Goal: Task Accomplishment & Management: Manage account settings

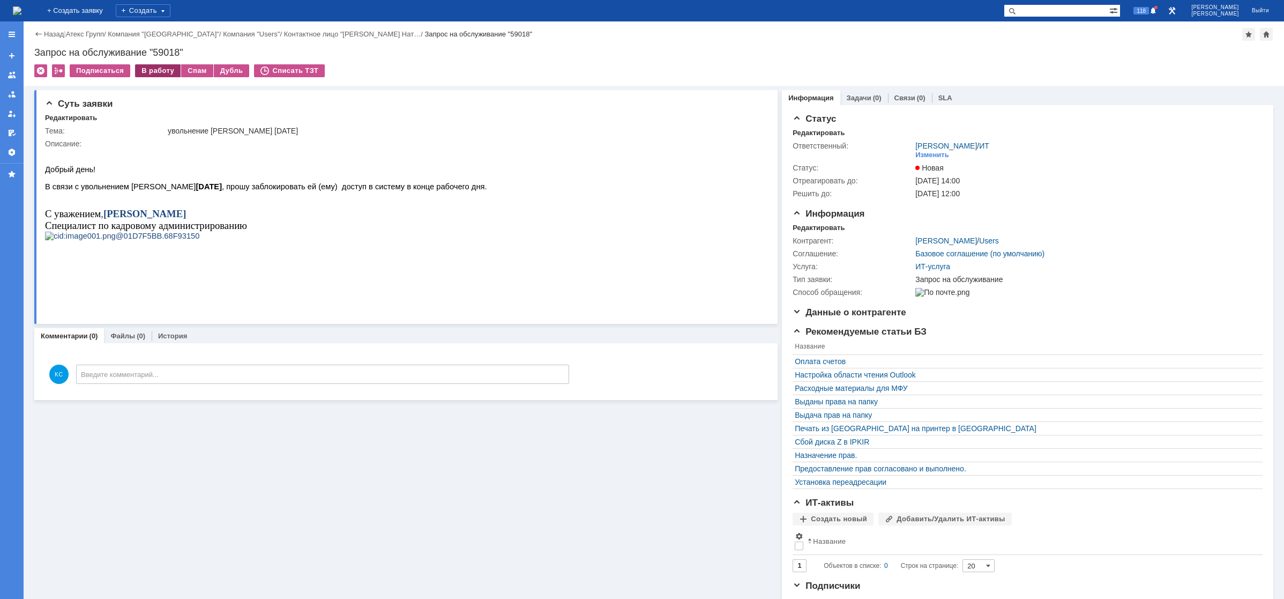
click at [170, 71] on div "В работу" at bounding box center [158, 70] width 46 height 13
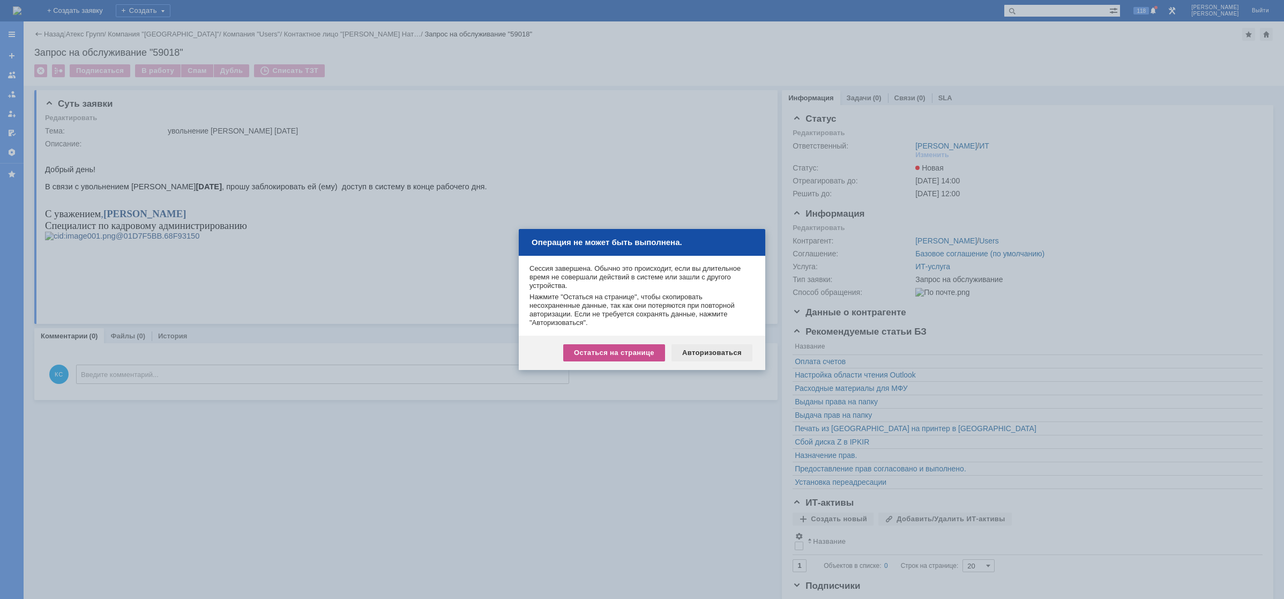
click at [709, 357] on div "Авторизоваться" at bounding box center [712, 352] width 81 height 17
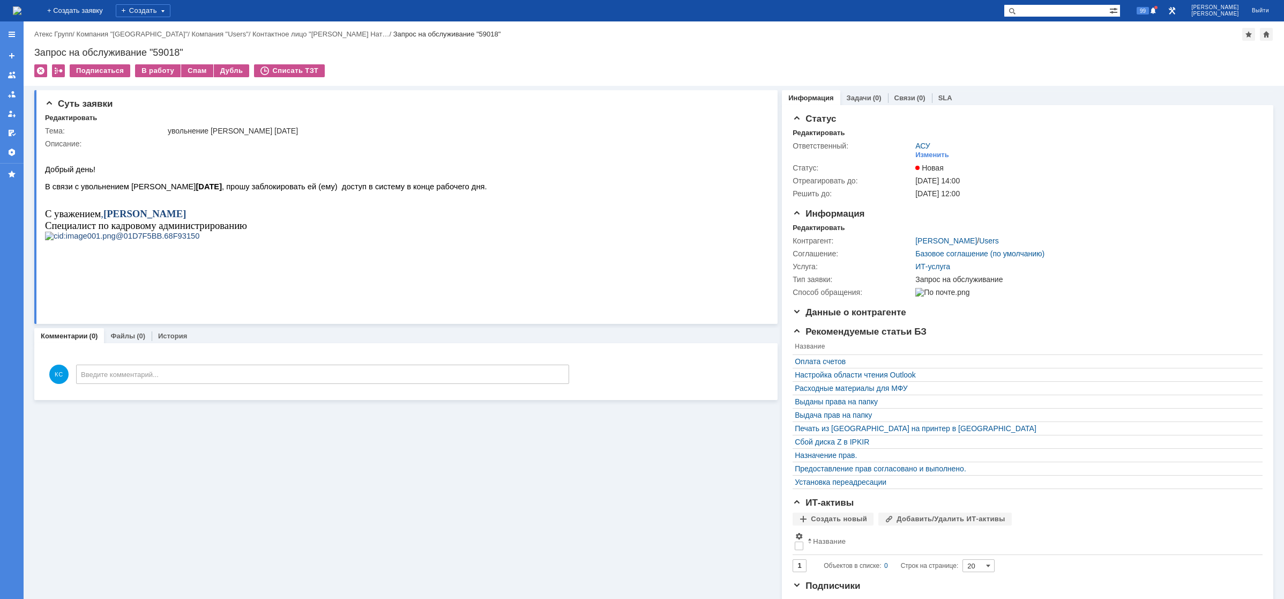
click at [21, 6] on img at bounding box center [17, 10] width 9 height 9
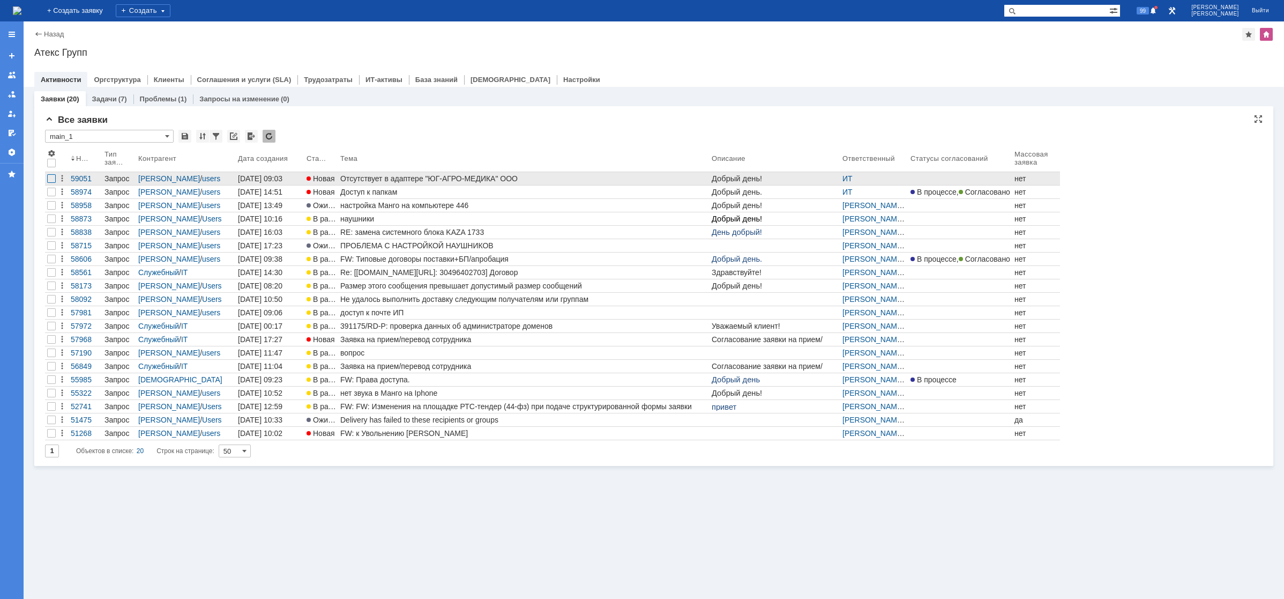
click at [53, 180] on div at bounding box center [51, 178] width 9 height 9
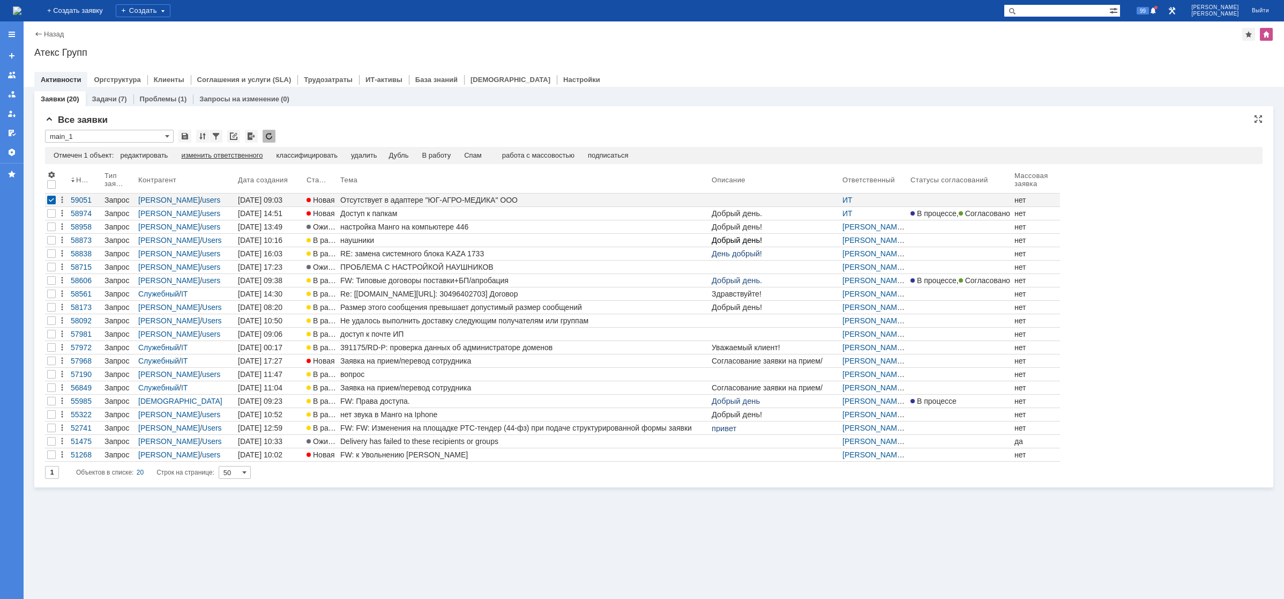
click at [188, 154] on div "изменить ответственного" at bounding box center [221, 155] width 81 height 9
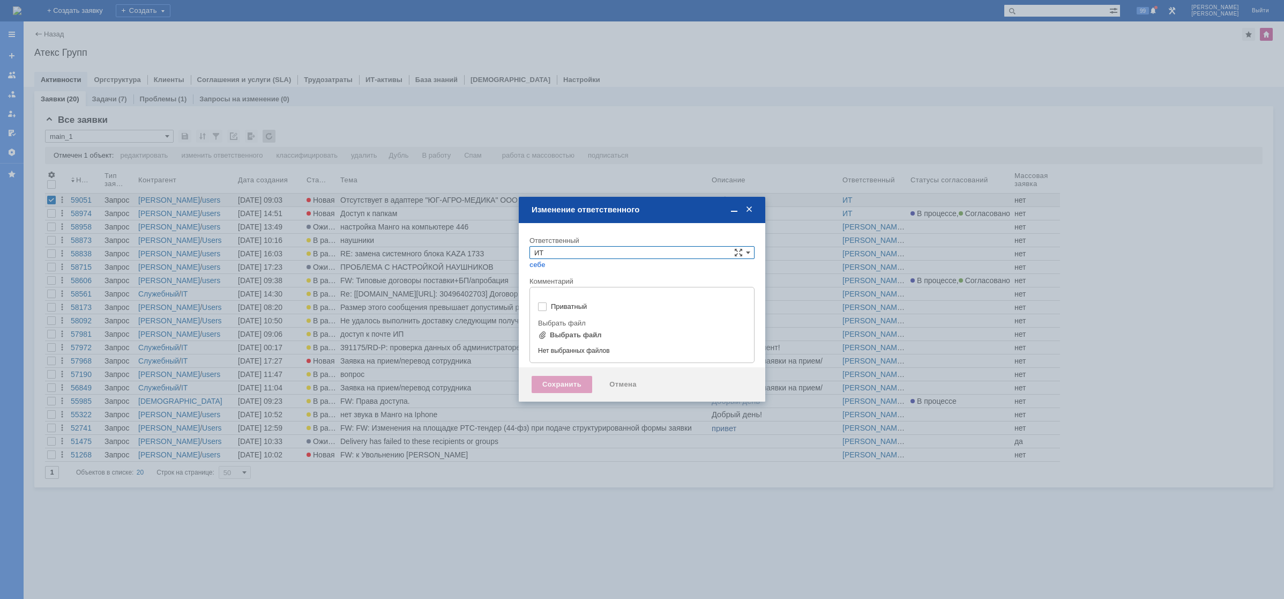
type input "[не указано]"
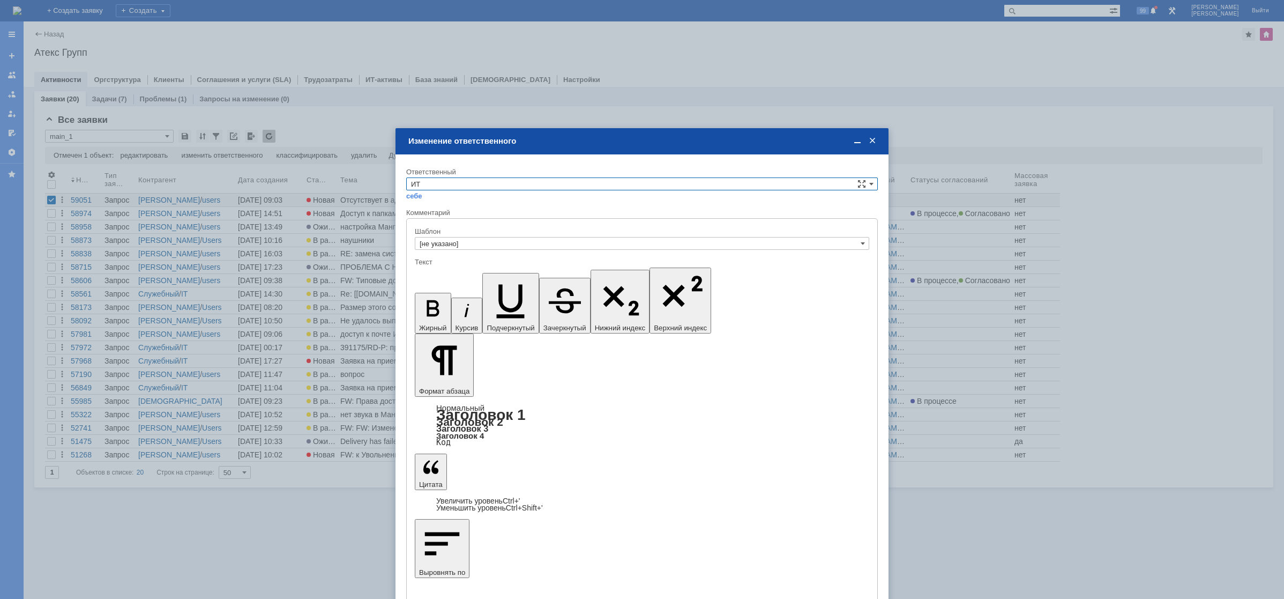
click at [494, 183] on input "ИТ" at bounding box center [642, 183] width 472 height 13
click at [435, 271] on span "АСУ" at bounding box center [642, 273] width 462 height 9
type input "АСУ"
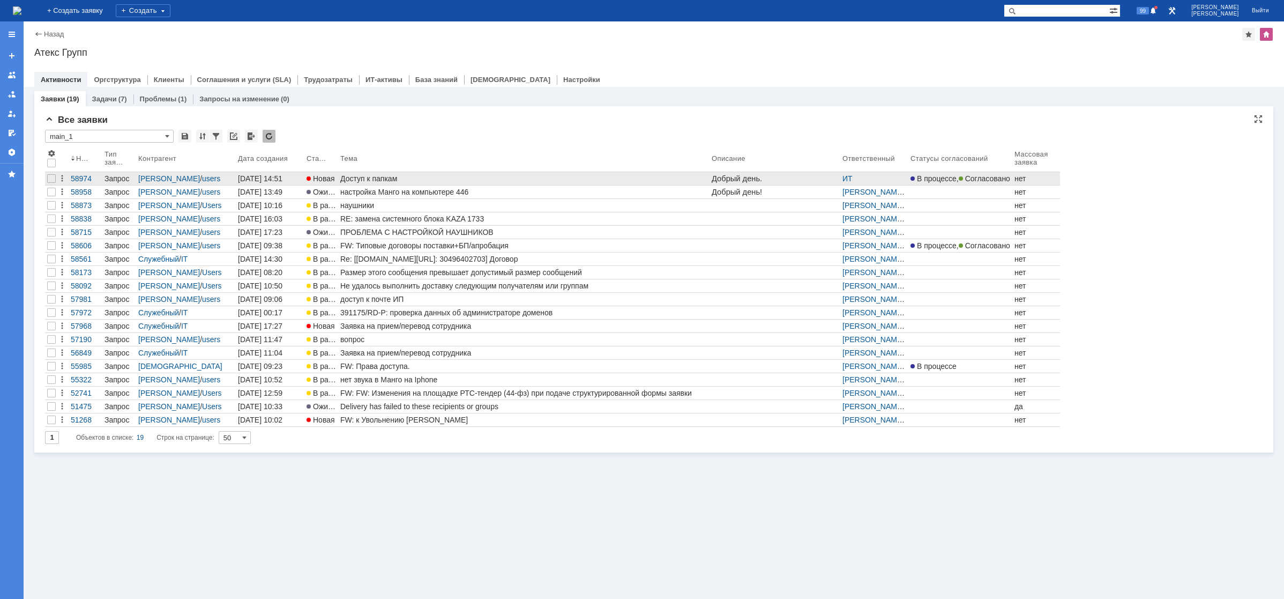
click at [392, 178] on div "Доступ к папкам" at bounding box center [523, 178] width 367 height 9
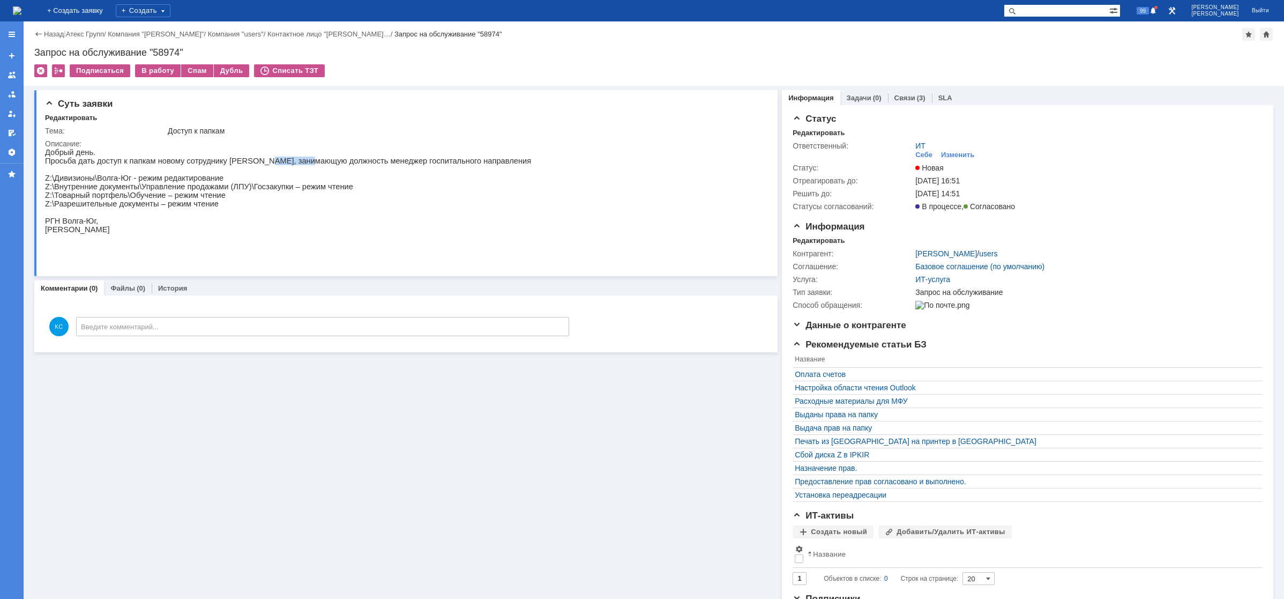
drag, startPoint x: 249, startPoint y: 162, endPoint x: 292, endPoint y: 165, distance: 43.5
click at [292, 165] on p "Просьба дать доступ к папкам новому сотруднику [PERSON_NAME], занимающую должно…" at bounding box center [288, 160] width 486 height 9
drag, startPoint x: 319, startPoint y: 164, endPoint x: 376, endPoint y: 157, distance: 57.2
click at [372, 157] on div "Добрый день. Просьба дать доступ к папкам новому сотруднику [PERSON_NAME], зани…" at bounding box center [288, 199] width 486 height 103
drag, startPoint x: 433, startPoint y: 162, endPoint x: 439, endPoint y: 162, distance: 5.9
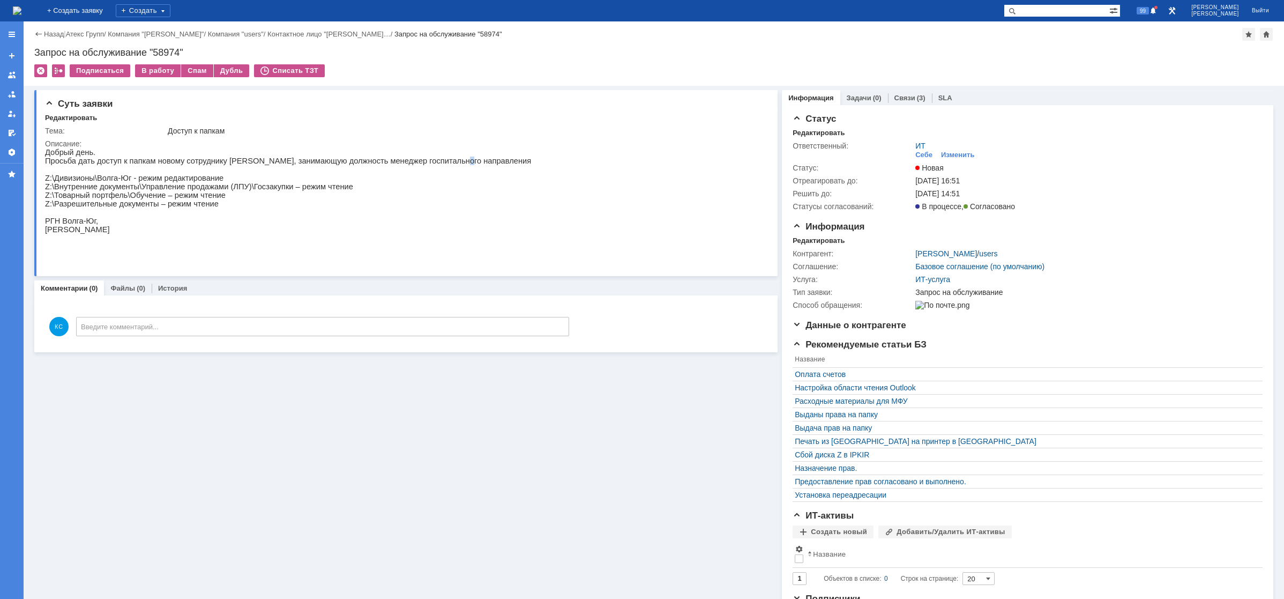
click at [436, 162] on p "Просьба дать доступ к папкам новому сотруднику [PERSON_NAME], занимающую должно…" at bounding box center [288, 160] width 486 height 9
click at [921, 155] on div "Себе" at bounding box center [923, 155] width 17 height 9
click at [903, 95] on link "Связи" at bounding box center [904, 98] width 21 height 8
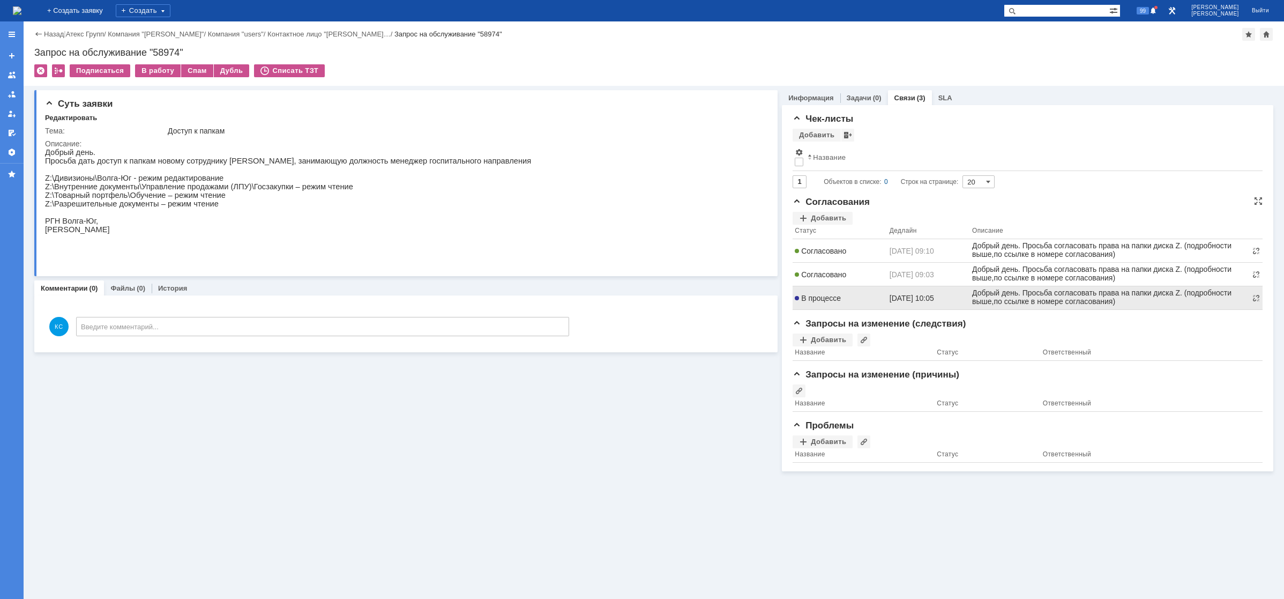
click at [834, 300] on span "В процессе" at bounding box center [818, 298] width 46 height 9
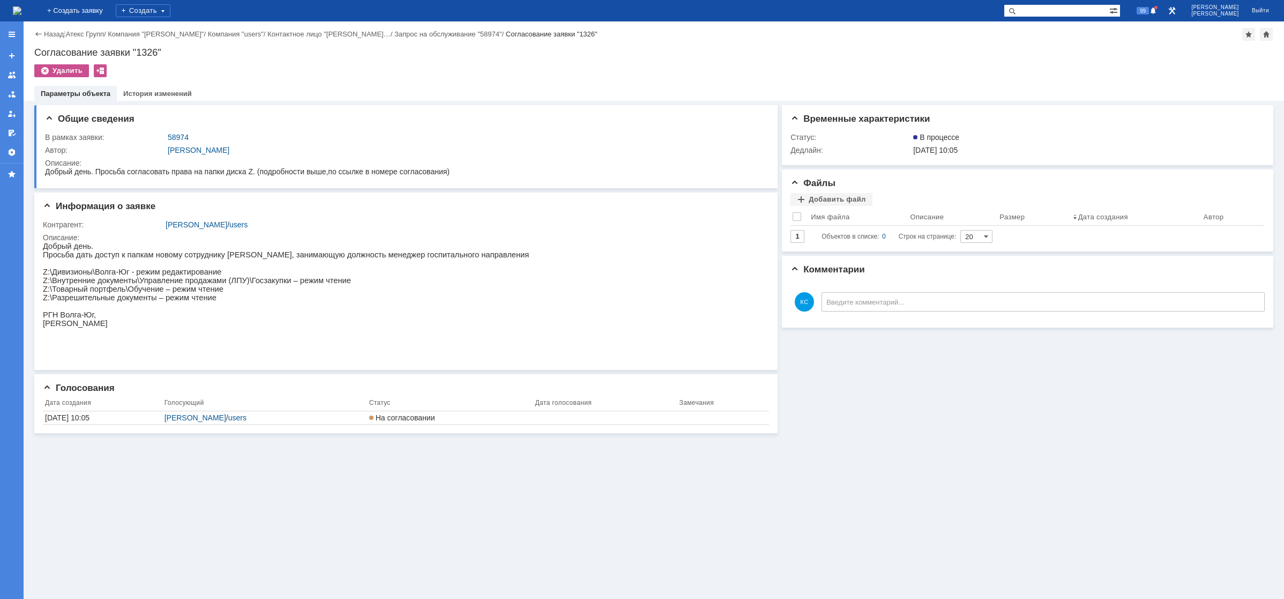
click at [21, 12] on img at bounding box center [17, 10] width 9 height 9
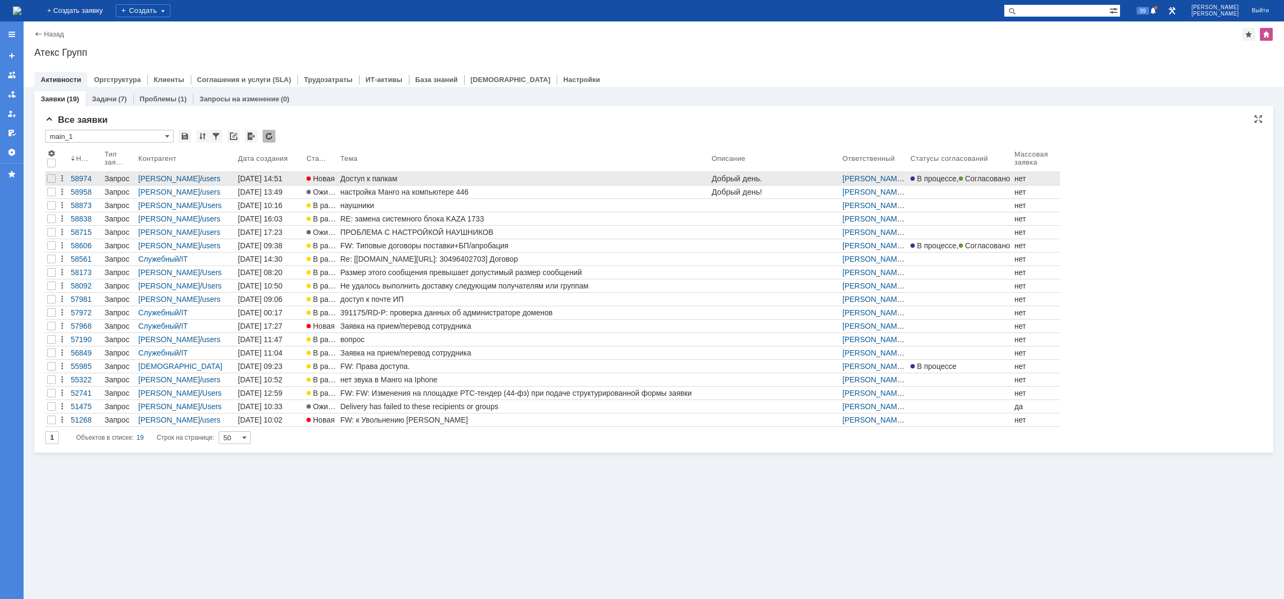
click at [360, 177] on div "Доступ к папкам" at bounding box center [523, 178] width 367 height 9
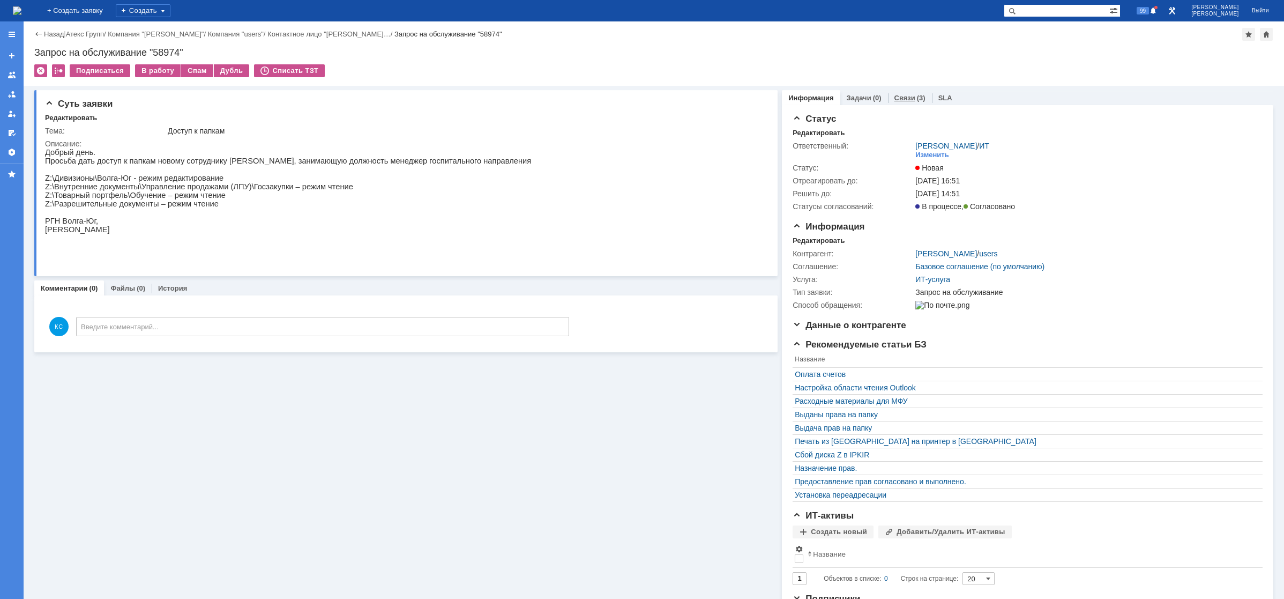
click at [894, 98] on link "Связи" at bounding box center [904, 98] width 21 height 8
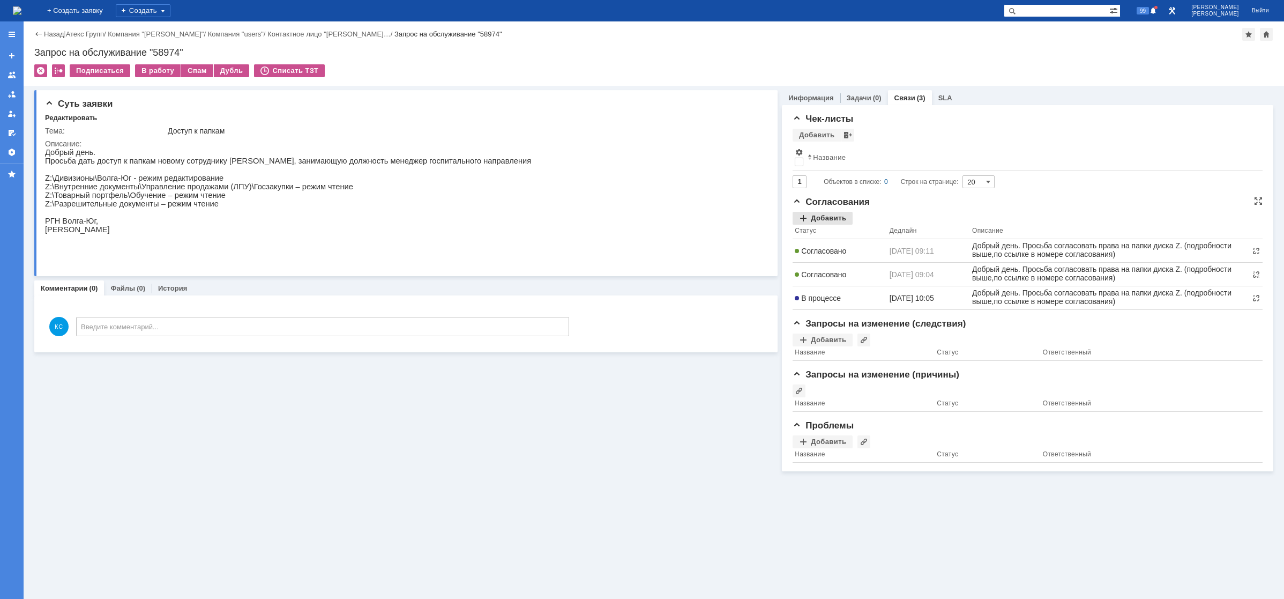
click at [830, 221] on div "Добавить" at bounding box center [823, 218] width 60 height 13
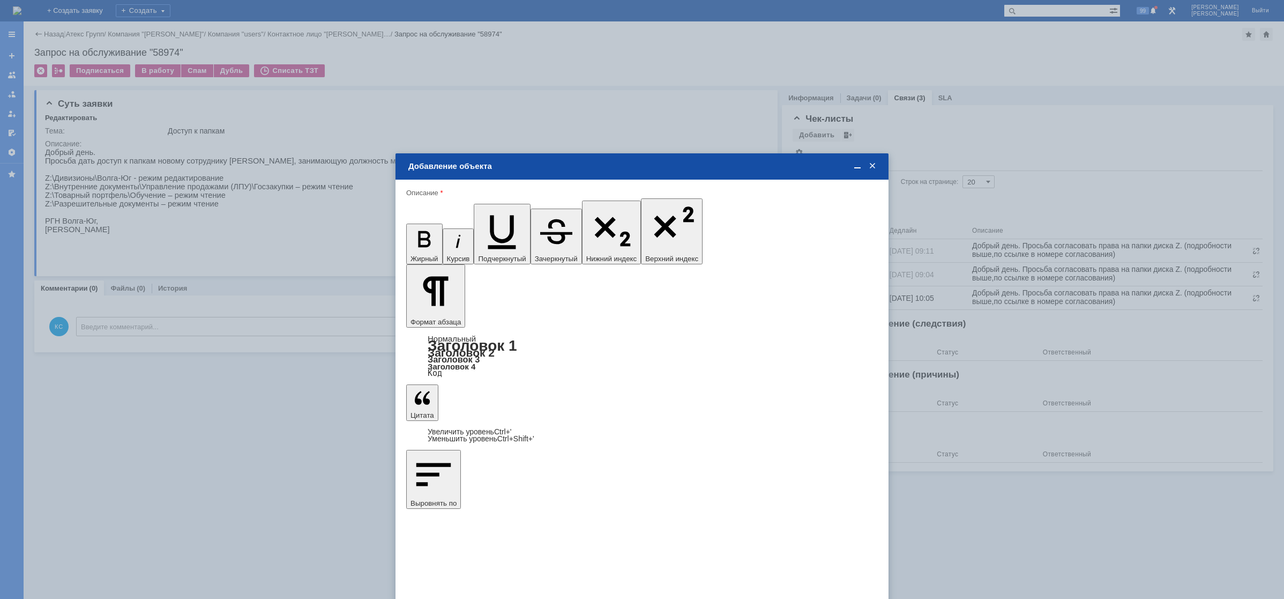
click at [504, 381] on div "[PERSON_NAME]" at bounding box center [642, 385] width 471 height 13
click at [512, 386] on span "[PERSON_NAME]" at bounding box center [495, 385] width 57 height 8
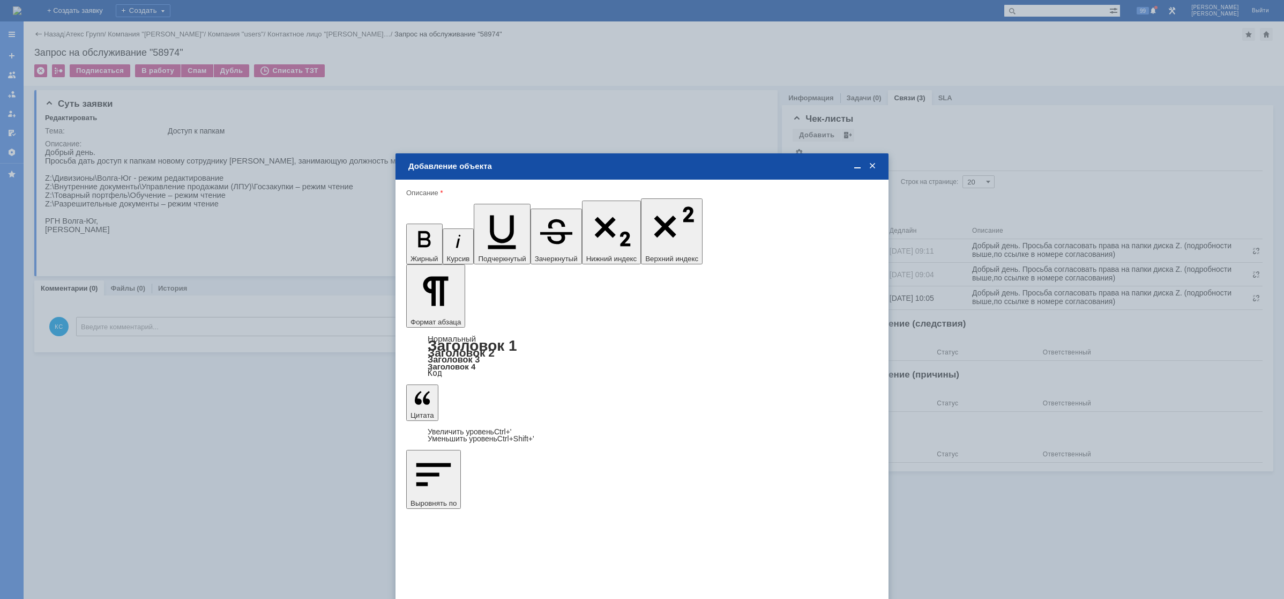
click at [0, 0] on input "[PERSON_NAME]" at bounding box center [0, 0] width 0 height 0
type input "Выбрано: 1 (объекты класса 'Сотрудник')"
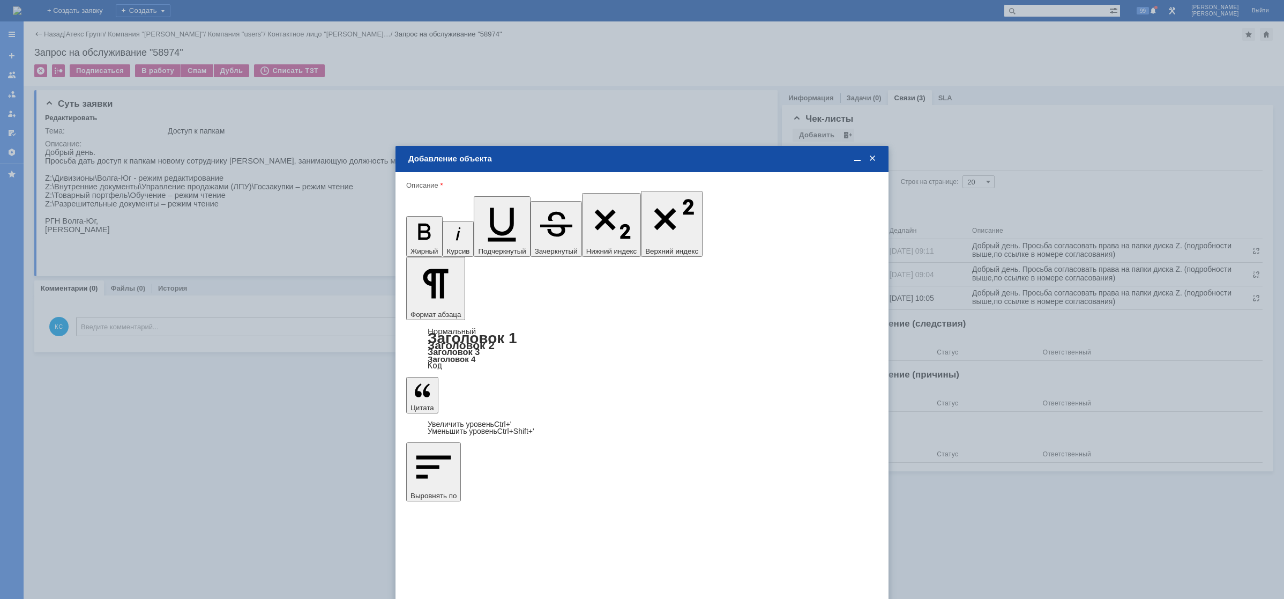
type input "1"
click at [719, 396] on span "дней" at bounding box center [722, 396] width 42 height 9
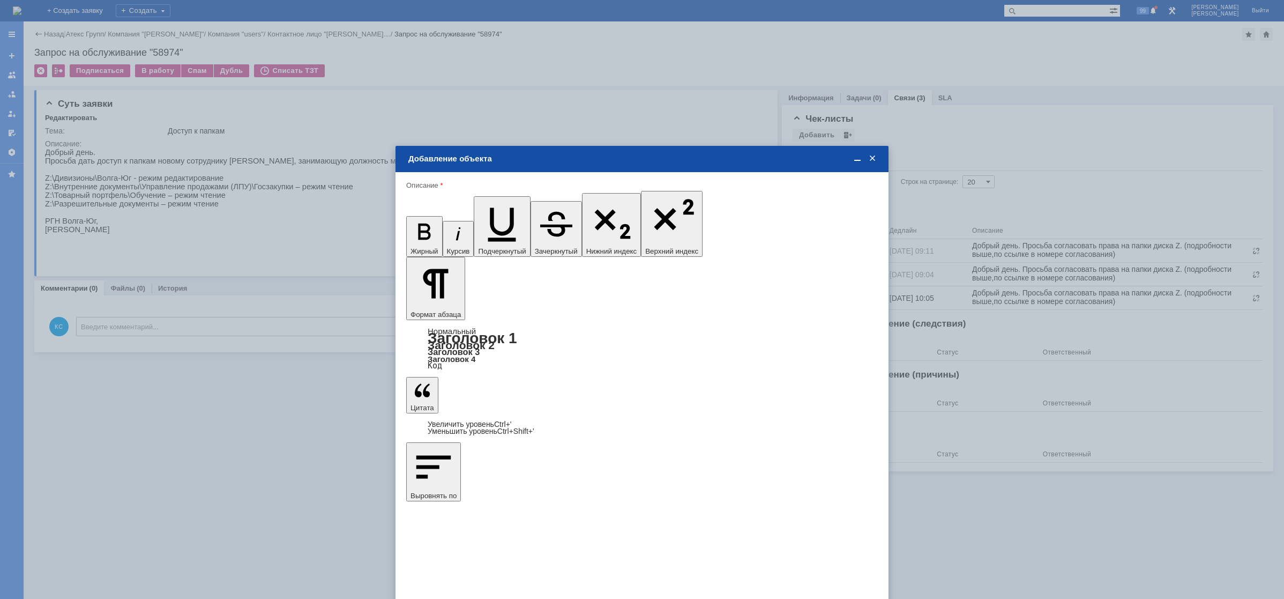
type input "дней"
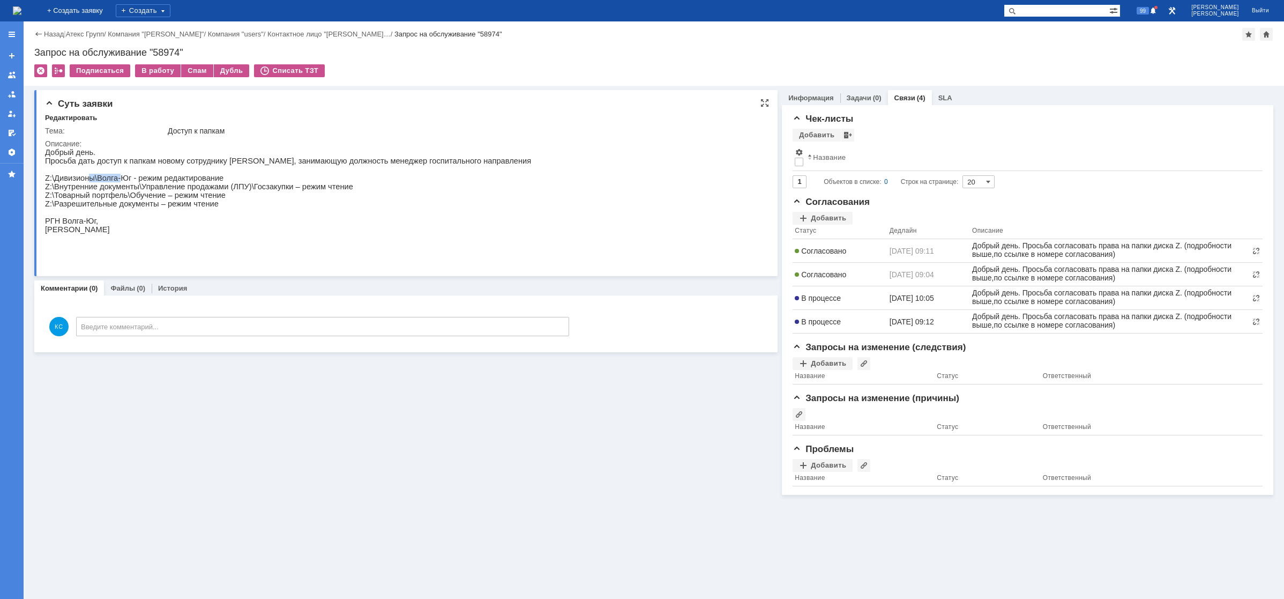
drag, startPoint x: 87, startPoint y: 181, endPoint x: 123, endPoint y: 183, distance: 35.4
click at [118, 182] on p "Z:\Дивизионы\Волга-Юг - режим редактирование" at bounding box center [288, 178] width 486 height 9
drag, startPoint x: 121, startPoint y: 184, endPoint x: 107, endPoint y: 184, distance: 14.5
click at [107, 182] on p "Z:\Дивизионы\Волга-Юг - режим редактирование" at bounding box center [288, 178] width 486 height 9
drag, startPoint x: 85, startPoint y: 183, endPoint x: 116, endPoint y: 188, distance: 30.9
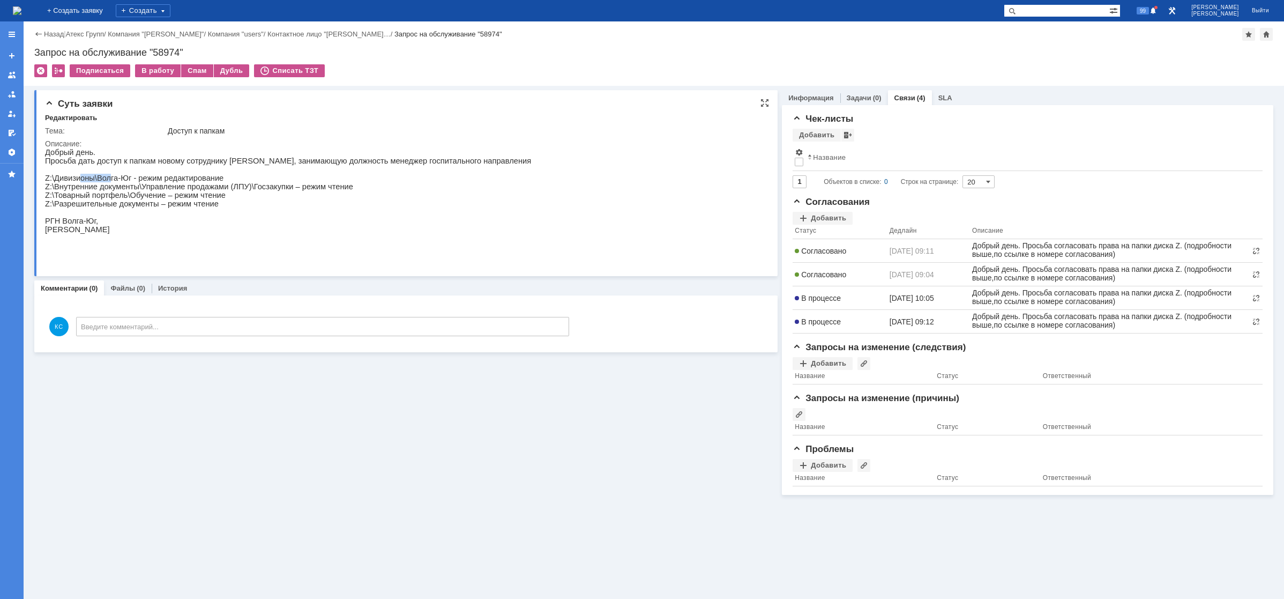
click at [108, 182] on p "Z:\Дивизионы\Волга-Юг - режим редактирование" at bounding box center [288, 178] width 486 height 9
drag, startPoint x: 133, startPoint y: 185, endPoint x: 162, endPoint y: 178, distance: 29.8
click at [162, 178] on p "Z:\Дивизионы\Волга-Юг - режим редактирование" at bounding box center [288, 178] width 486 height 9
click at [846, 297] on div "В процессе" at bounding box center [840, 298] width 91 height 9
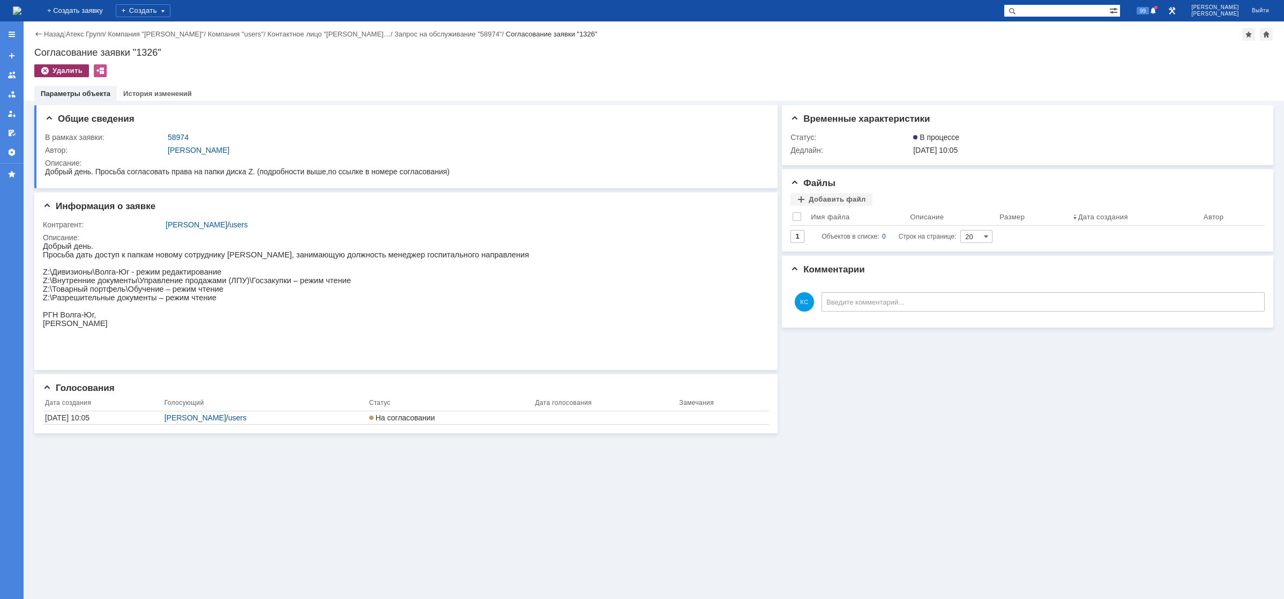
click at [72, 73] on div "Удалить" at bounding box center [61, 70] width 55 height 13
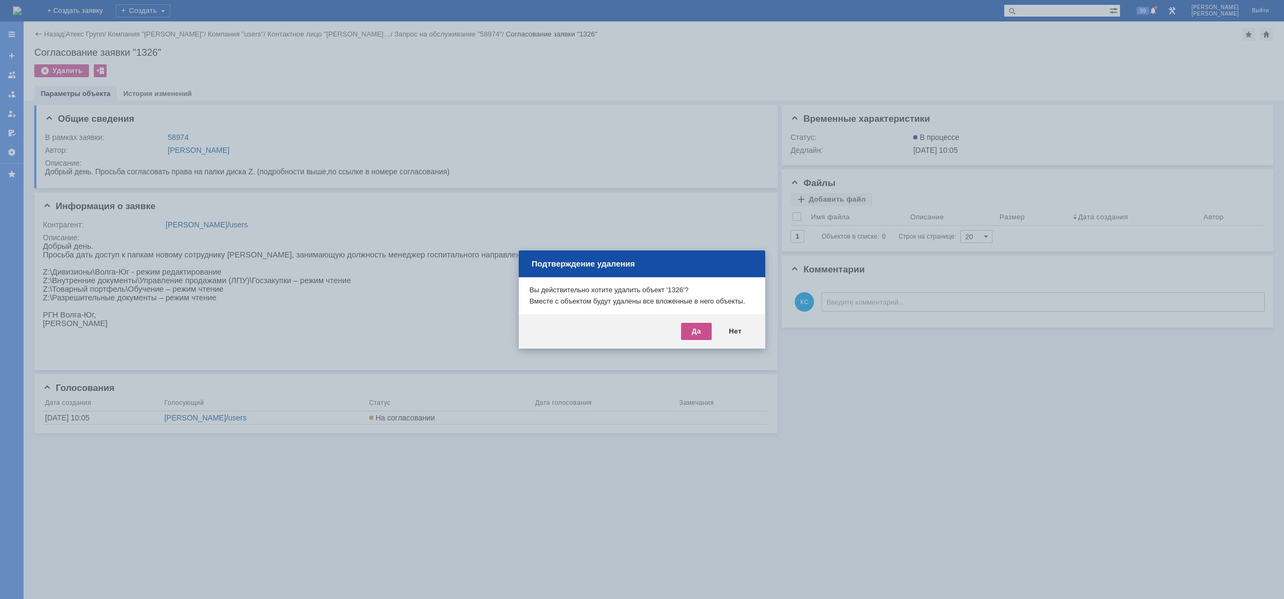
click at [713, 333] on div "Да Нет" at bounding box center [642, 331] width 247 height 34
click at [705, 333] on div "Да" at bounding box center [696, 331] width 31 height 17
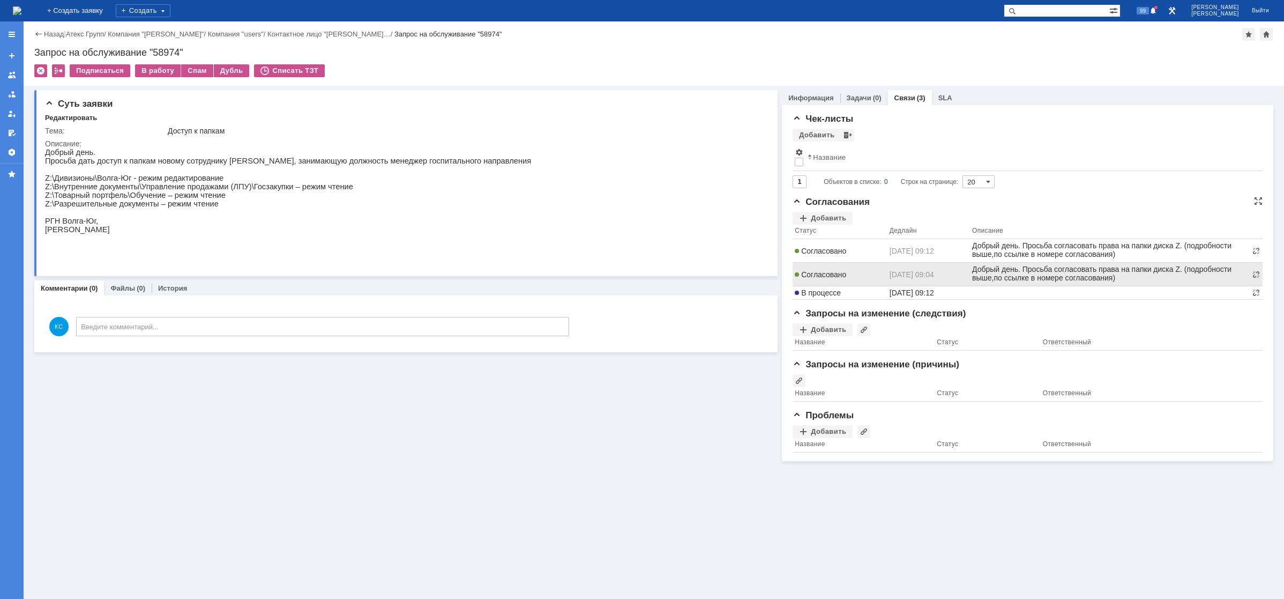
click at [855, 268] on td "Согласовано" at bounding box center [840, 275] width 95 height 24
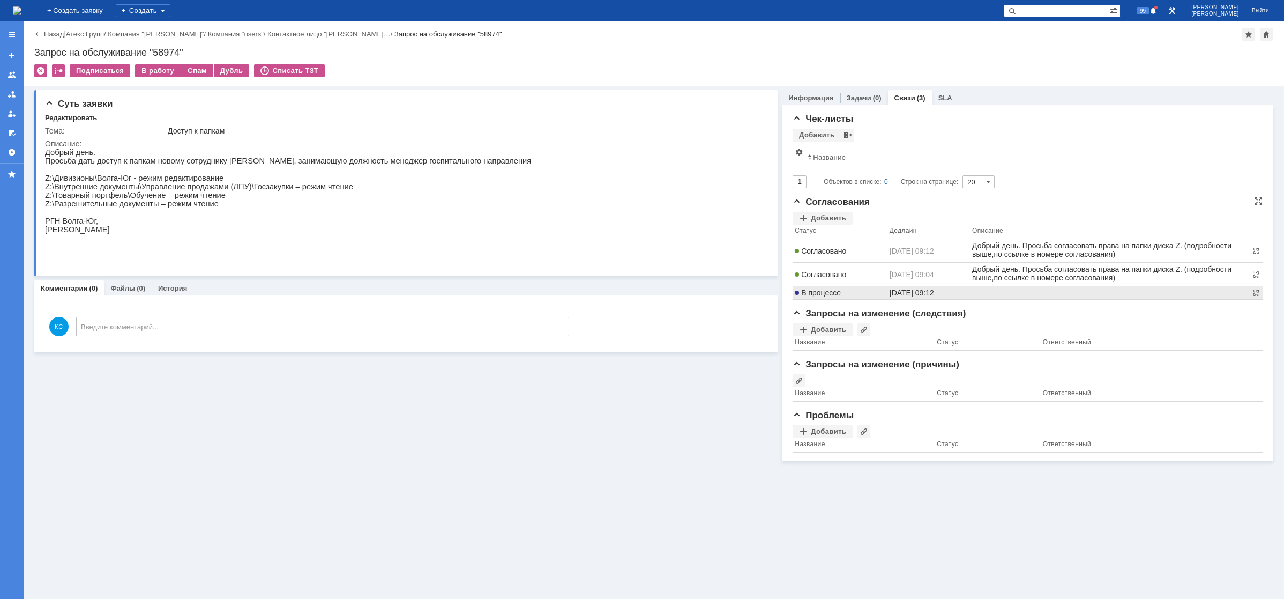
click at [848, 292] on td "В процессе" at bounding box center [840, 292] width 95 height 13
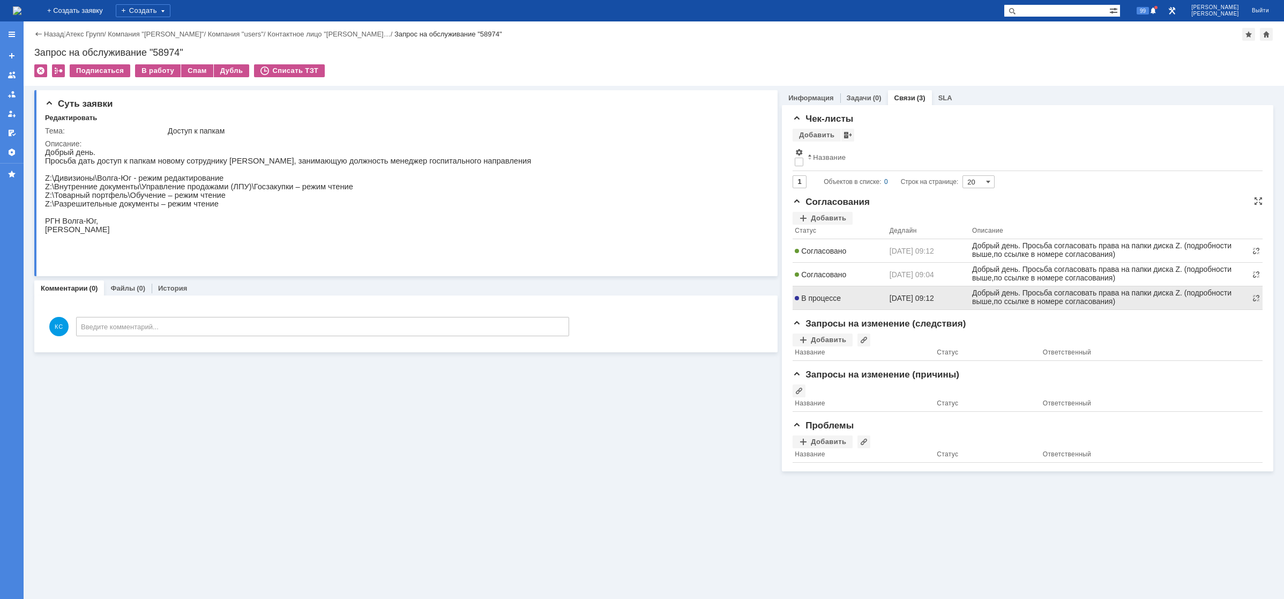
click at [831, 299] on span "В процессе" at bounding box center [818, 298] width 46 height 9
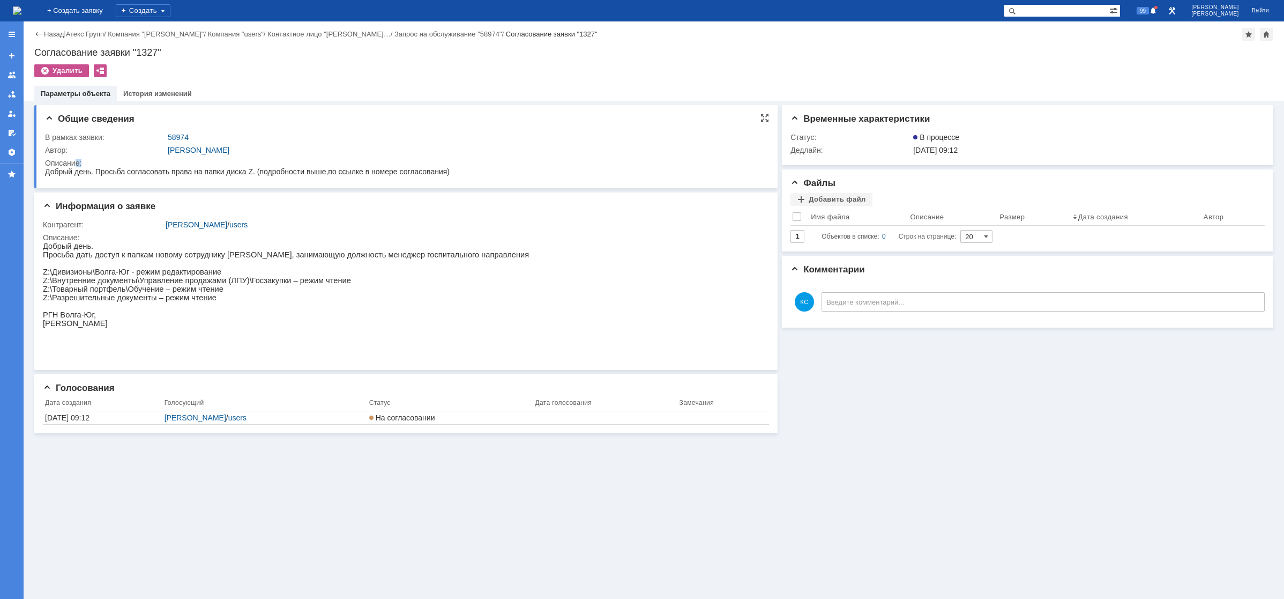
drag, startPoint x: 76, startPoint y: 166, endPoint x: 191, endPoint y: 167, distance: 115.2
click at [175, 166] on div "Описание:" at bounding box center [403, 163] width 717 height 9
drag, startPoint x: 236, startPoint y: 170, endPoint x: 296, endPoint y: 171, distance: 60.0
click at [296, 171] on span "Добрый день. Просьба согласовать права на папки диска Z. (подробности выше,по с…" at bounding box center [247, 171] width 405 height 9
drag, startPoint x: 322, startPoint y: 167, endPoint x: 369, endPoint y: 164, distance: 47.3
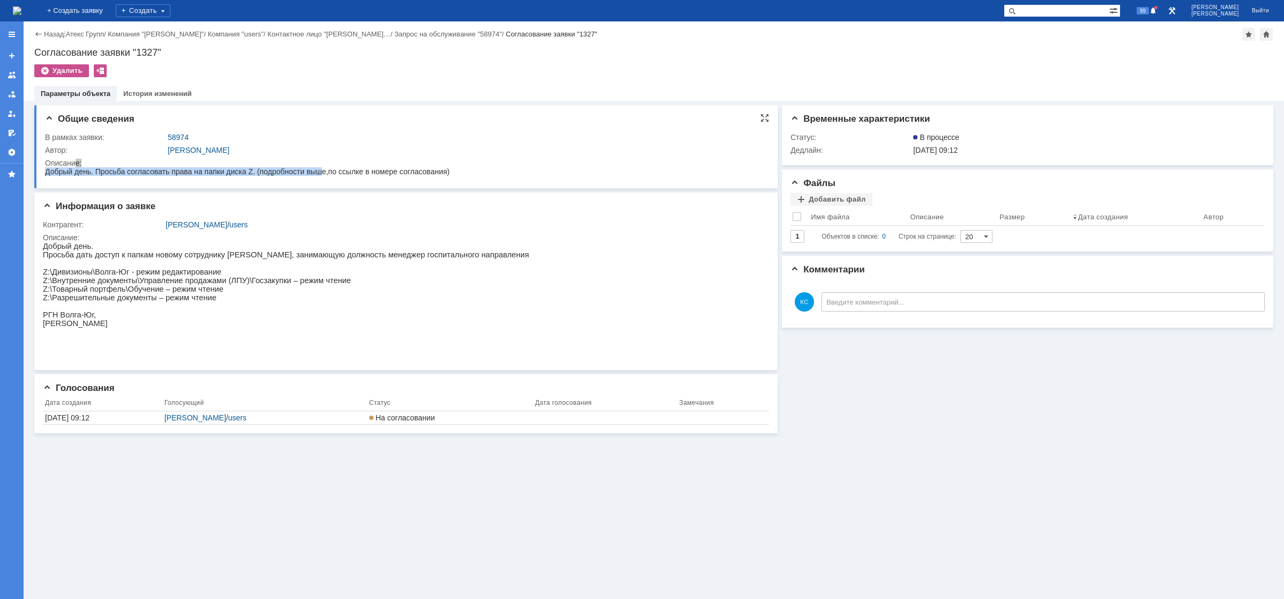
click at [369, 167] on html "Добрый день. Просьба согласовать права на папки диска Z. (подробности выше,по с…" at bounding box center [403, 172] width 717 height 10
click at [149, 88] on div "История изменений" at bounding box center [157, 94] width 81 height 16
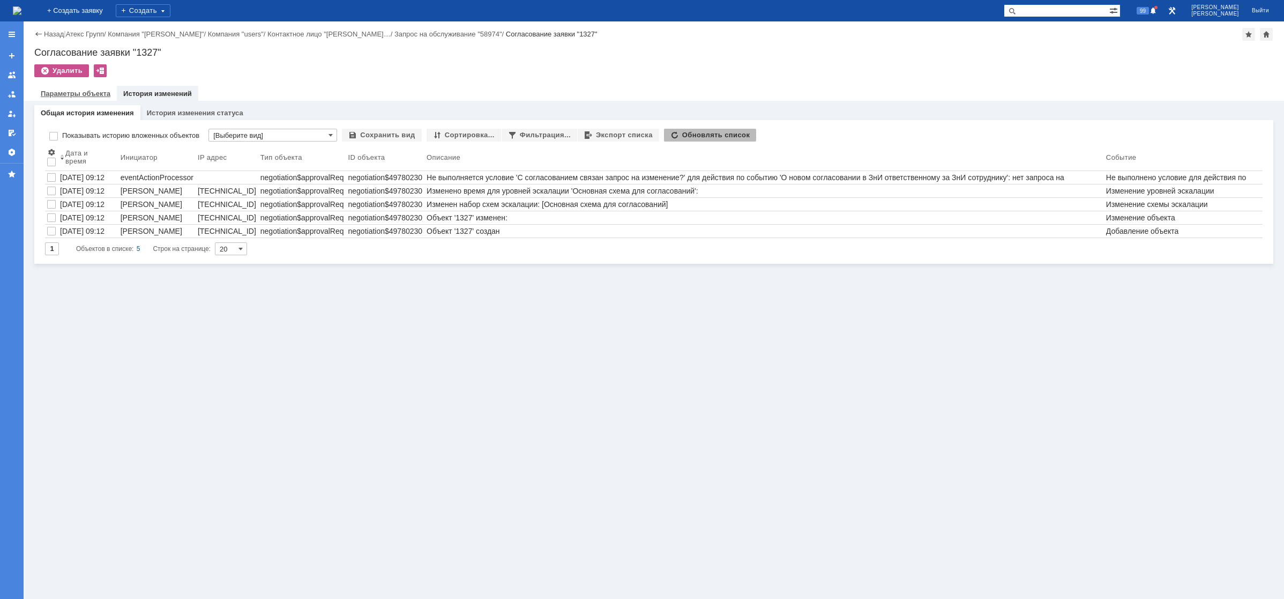
click at [100, 92] on link "Параметры объекта" at bounding box center [76, 94] width 70 height 8
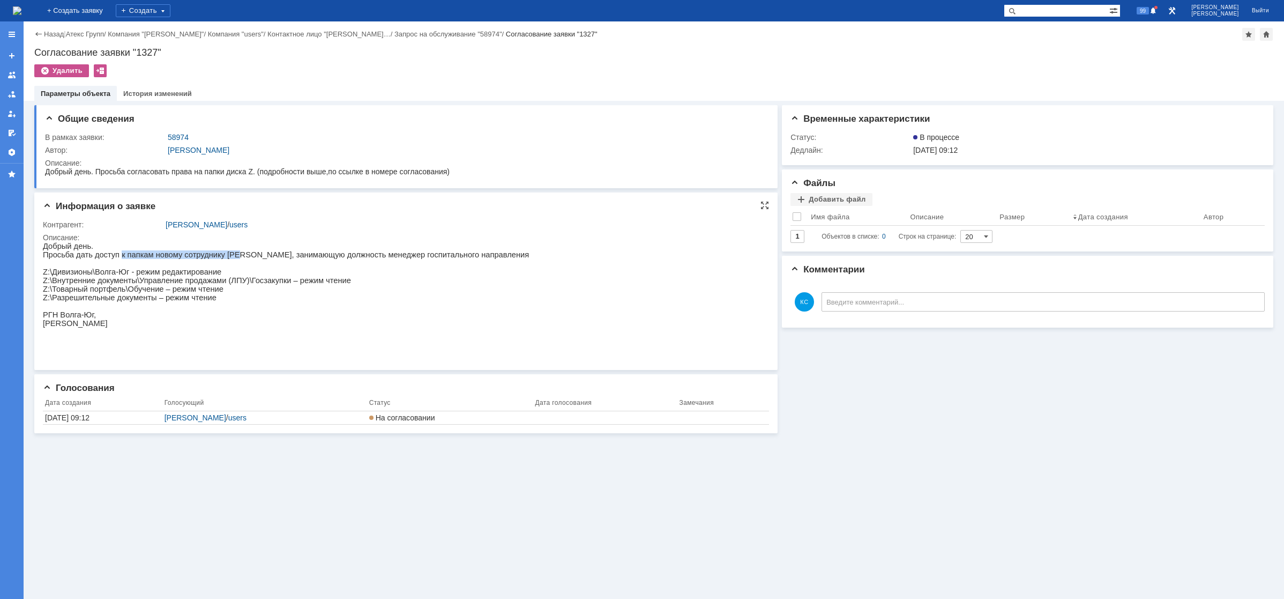
drag, startPoint x: 114, startPoint y: 257, endPoint x: 234, endPoint y: 257, distance: 120.1
click at [232, 257] on p "Просьба дать доступ к папкам новому сотруднику [PERSON_NAME], занимающую должно…" at bounding box center [286, 254] width 486 height 9
drag, startPoint x: 255, startPoint y: 258, endPoint x: 277, endPoint y: 258, distance: 22.0
click at [277, 258] on p "Просьба дать доступ к папкам новому сотруднику [PERSON_NAME], занимающую должно…" at bounding box center [286, 254] width 486 height 9
click at [286, 257] on p "Просьба дать доступ к папкам новому сотруднику [PERSON_NAME], занимающую должно…" at bounding box center [286, 254] width 486 height 9
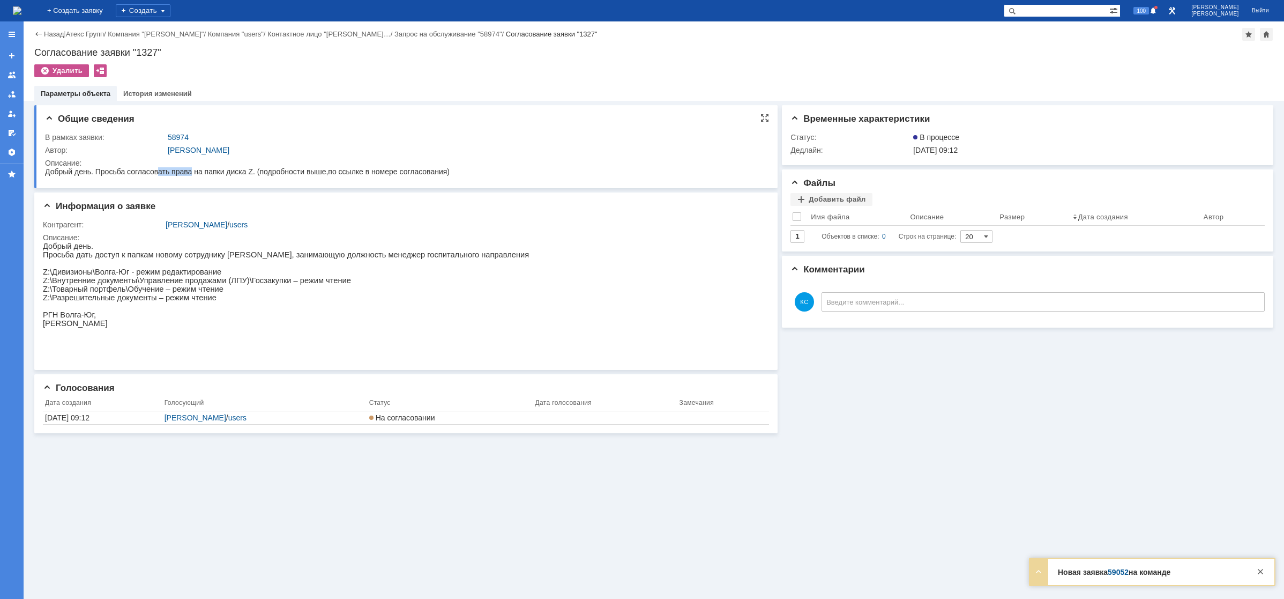
drag, startPoint x: 158, startPoint y: 174, endPoint x: 208, endPoint y: 171, distance: 49.9
click at [204, 171] on span "Добрый день. Просьба согласовать права на папки диска Z. (подробности выше,по с…" at bounding box center [247, 171] width 405 height 9
drag, startPoint x: 218, startPoint y: 170, endPoint x: 259, endPoint y: 170, distance: 41.3
click at [252, 170] on span "Добрый день. Просьба согласовать права на папки диска Z. (подробности выше,по с…" at bounding box center [247, 171] width 405 height 9
drag, startPoint x: 273, startPoint y: 171, endPoint x: 320, endPoint y: 172, distance: 46.6
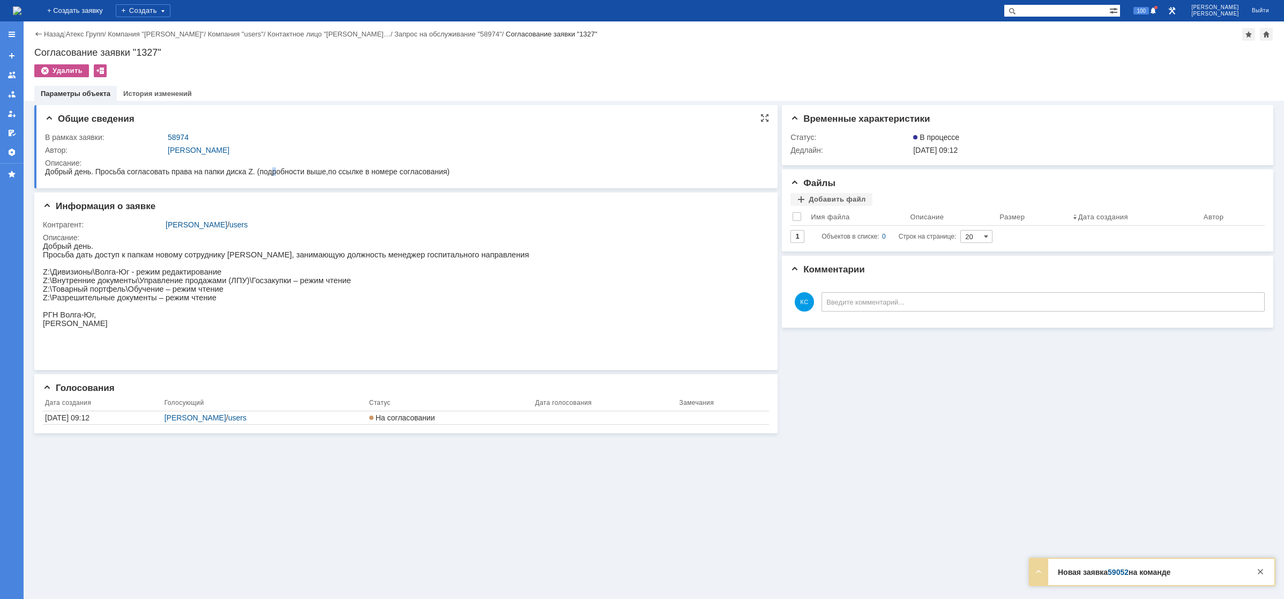
click at [295, 172] on span "Добрый день. Просьба согласовать права на папки диска Z. (подробности выше,по с…" at bounding box center [247, 171] width 405 height 9
drag, startPoint x: 337, startPoint y: 174, endPoint x: 379, endPoint y: 175, distance: 42.4
click at [356, 174] on span "Добрый день. Просьба согласовать права на папки диска Z. (подробности выше,по с…" at bounding box center [247, 171] width 405 height 9
drag, startPoint x: 379, startPoint y: 175, endPoint x: 403, endPoint y: 175, distance: 24.1
click at [389, 175] on span "Добрый день. Просьба согласовать права на папки диска Z. (подробности выше,по с…" at bounding box center [247, 171] width 405 height 9
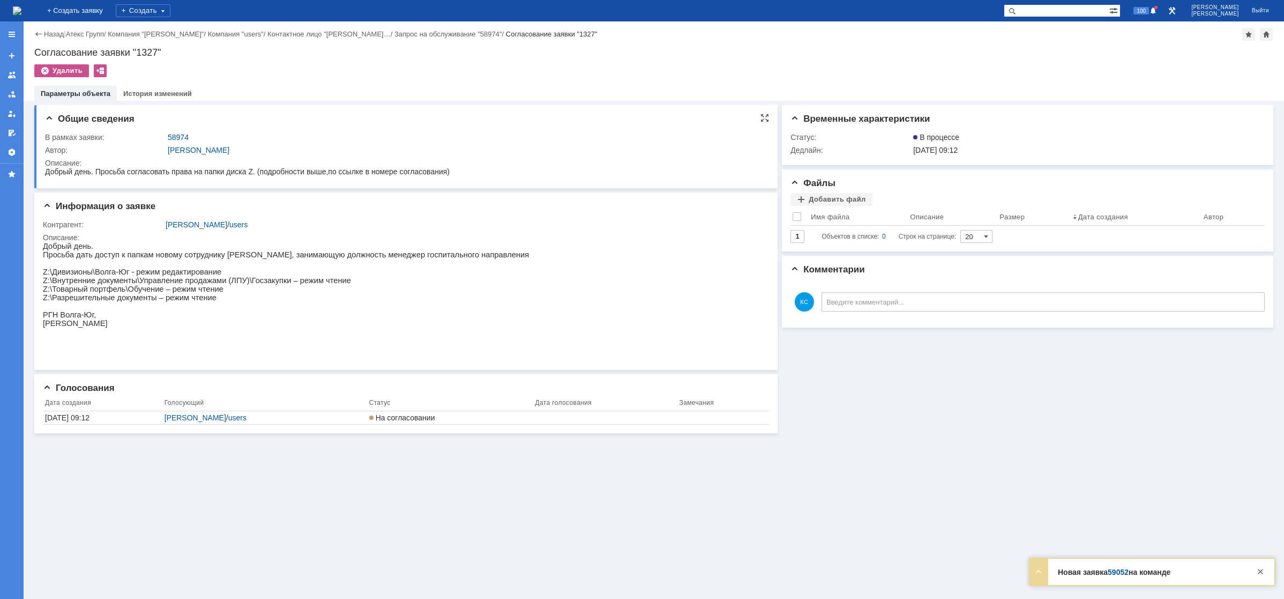
click at [148, 172] on span "Добрый день. Просьба согласовать права на папки диска Z. (подробности выше,по с…" at bounding box center [247, 171] width 405 height 9
click at [21, 7] on img at bounding box center [17, 10] width 9 height 9
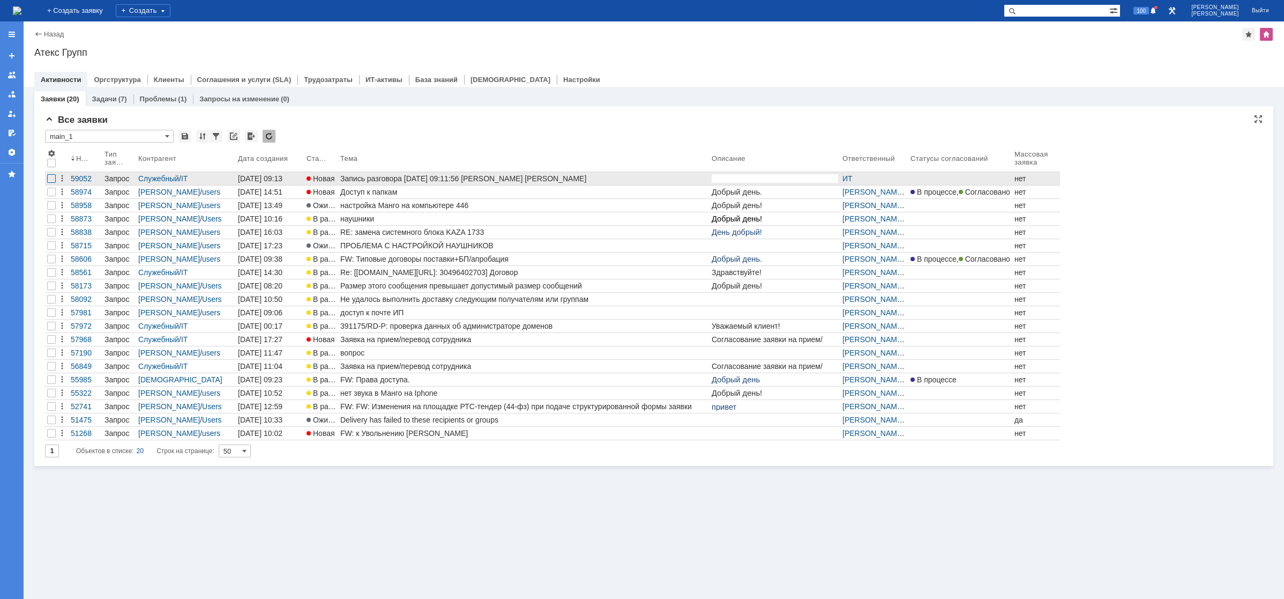
click at [51, 175] on div at bounding box center [51, 178] width 9 height 9
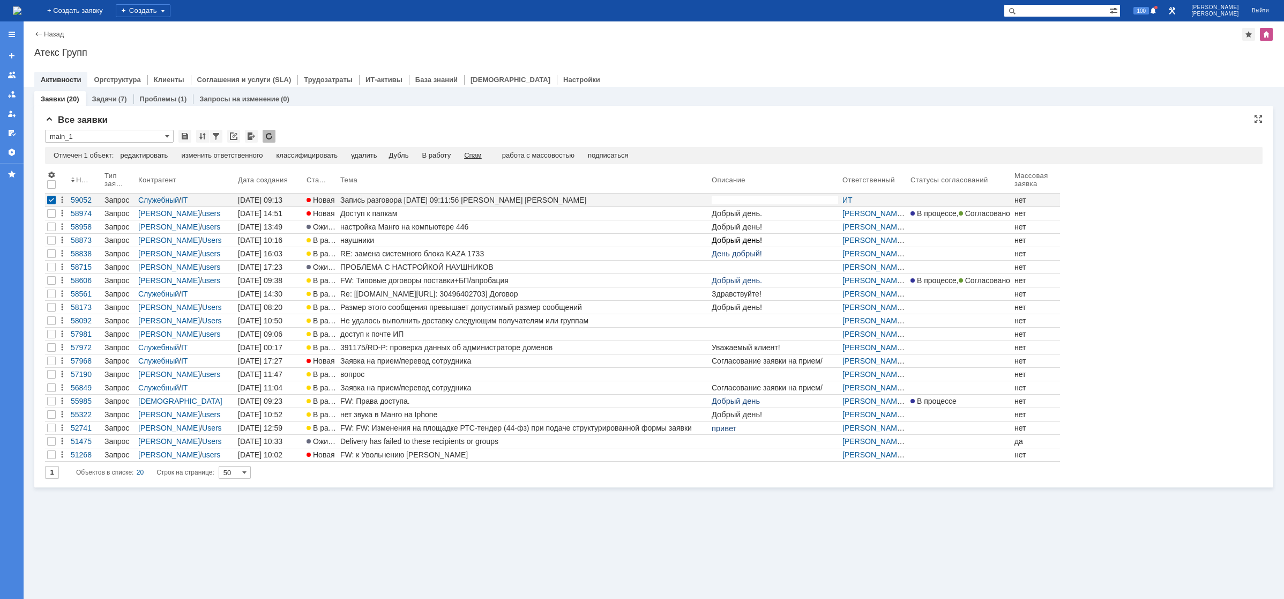
click at [482, 155] on div "Спам" at bounding box center [473, 155] width 18 height 9
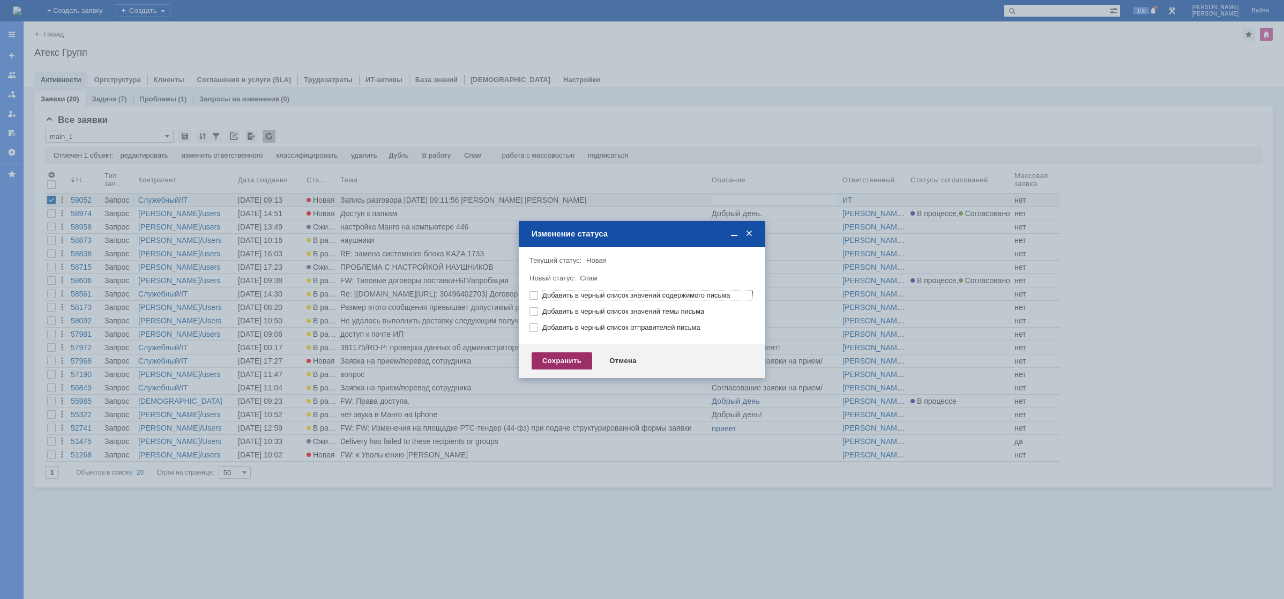
click at [565, 356] on div "Сохранить" at bounding box center [562, 360] width 61 height 17
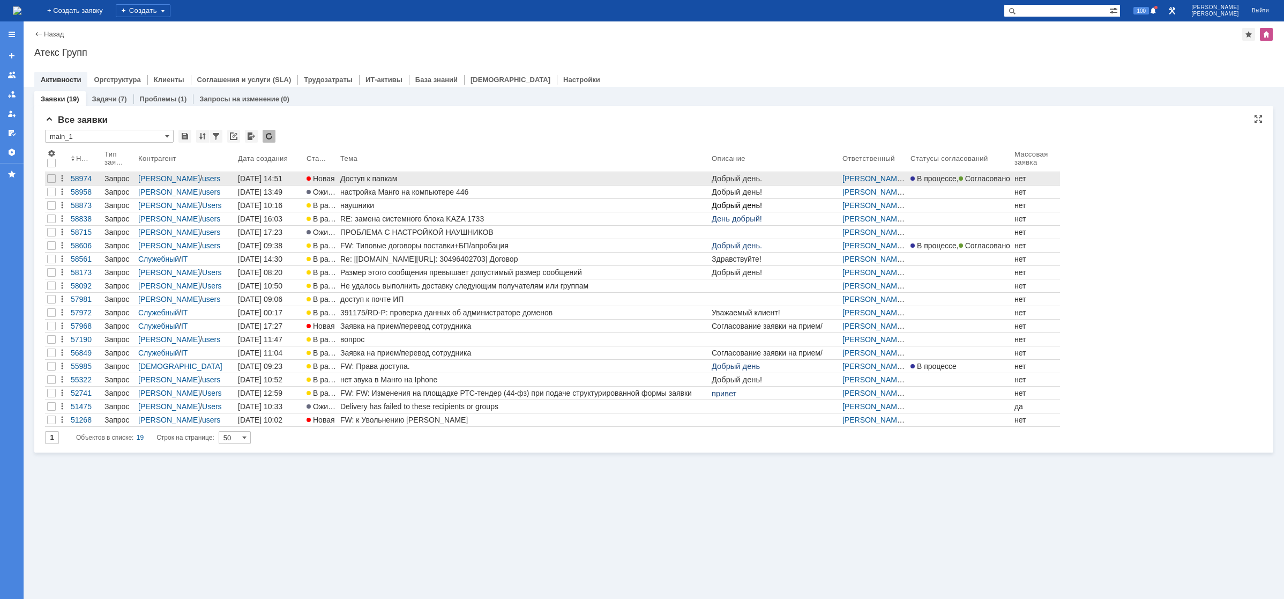
click at [361, 183] on link "Доступ к папкам" at bounding box center [523, 178] width 371 height 13
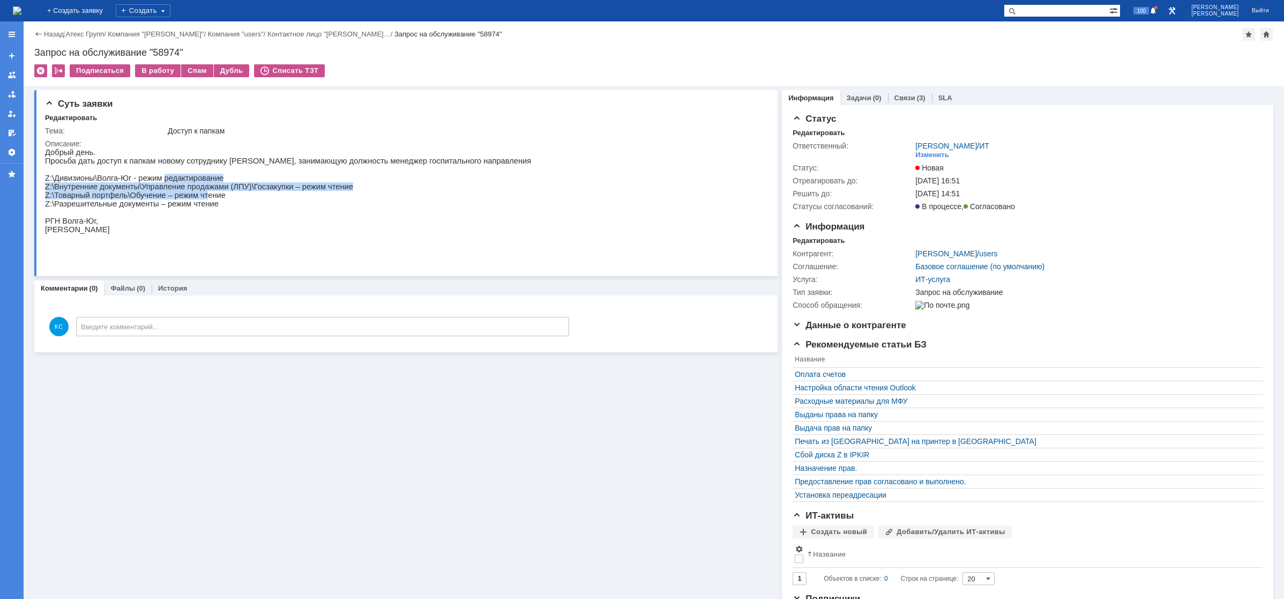
drag, startPoint x: 158, startPoint y: 185, endPoint x: 200, endPoint y: 202, distance: 45.3
click at [200, 202] on div "Добрый день. Просьба дать доступ к папкам новому сотруднику [PERSON_NAME], зани…" at bounding box center [288, 199] width 486 height 103
click at [198, 208] on p "Z:\Разрешительные документы – режим чтение" at bounding box center [288, 203] width 486 height 9
drag, startPoint x: 135, startPoint y: 196, endPoint x: 156, endPoint y: 199, distance: 21.1
click at [156, 199] on div "Добрый день. Просьба дать доступ к папкам новому сотруднику [PERSON_NAME], зани…" at bounding box center [288, 199] width 486 height 103
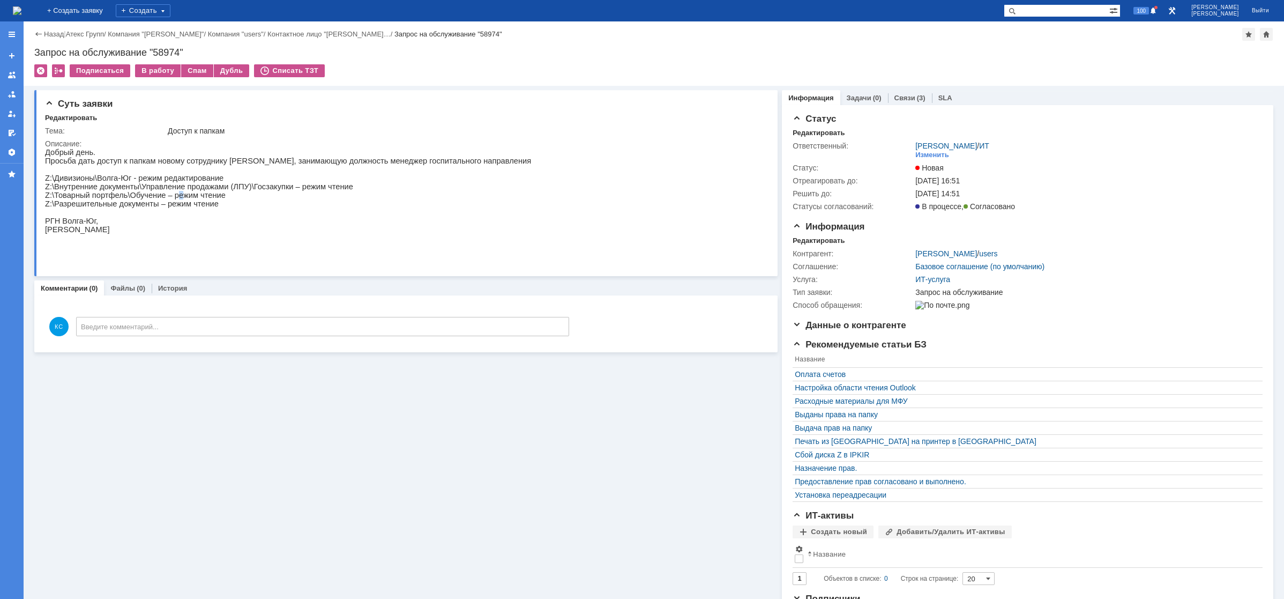
drag, startPoint x: 166, startPoint y: 202, endPoint x: 177, endPoint y: 203, distance: 11.3
click at [177, 199] on p "Z:\Товарный портфель\Обучение – режим чтение" at bounding box center [288, 195] width 486 height 9
click at [21, 13] on img at bounding box center [17, 10] width 9 height 9
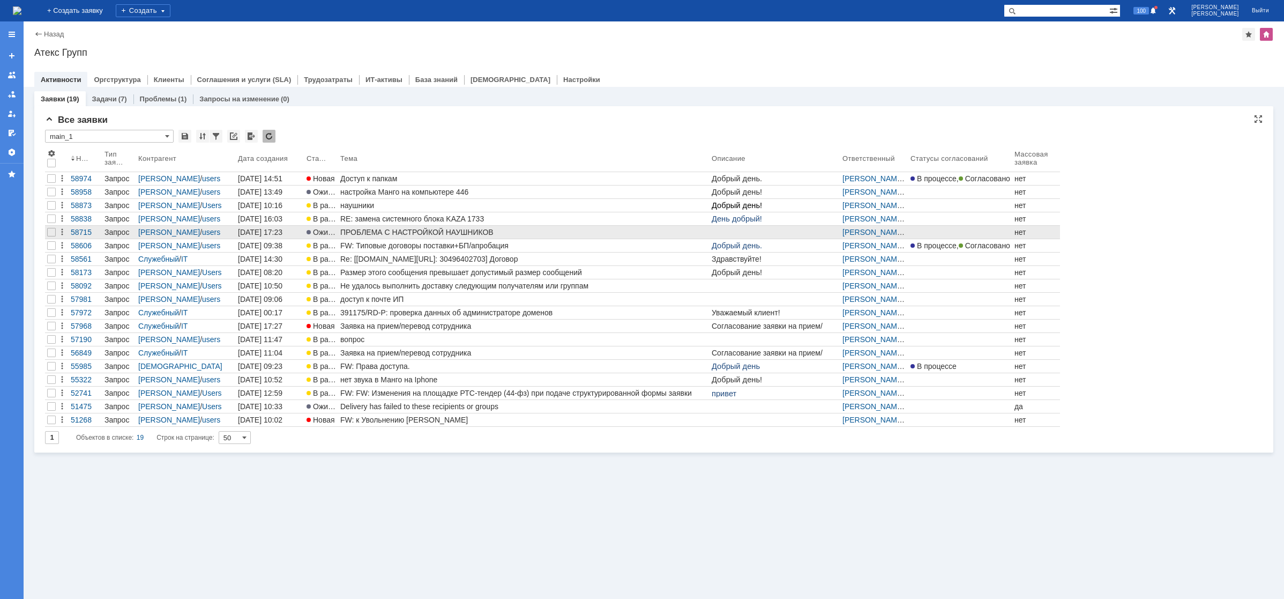
click at [439, 235] on div "ПРОБЛЕМА С НАСТРОЙКОЙ НАУШНИКОВ" at bounding box center [523, 232] width 367 height 9
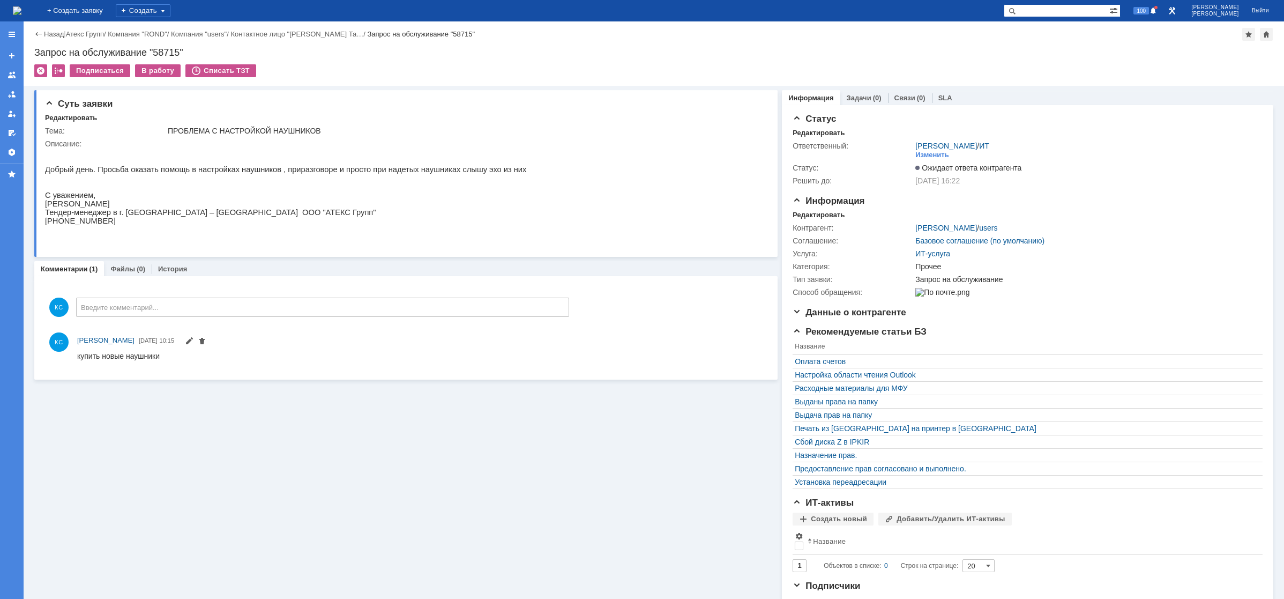
click at [21, 11] on img at bounding box center [17, 10] width 9 height 9
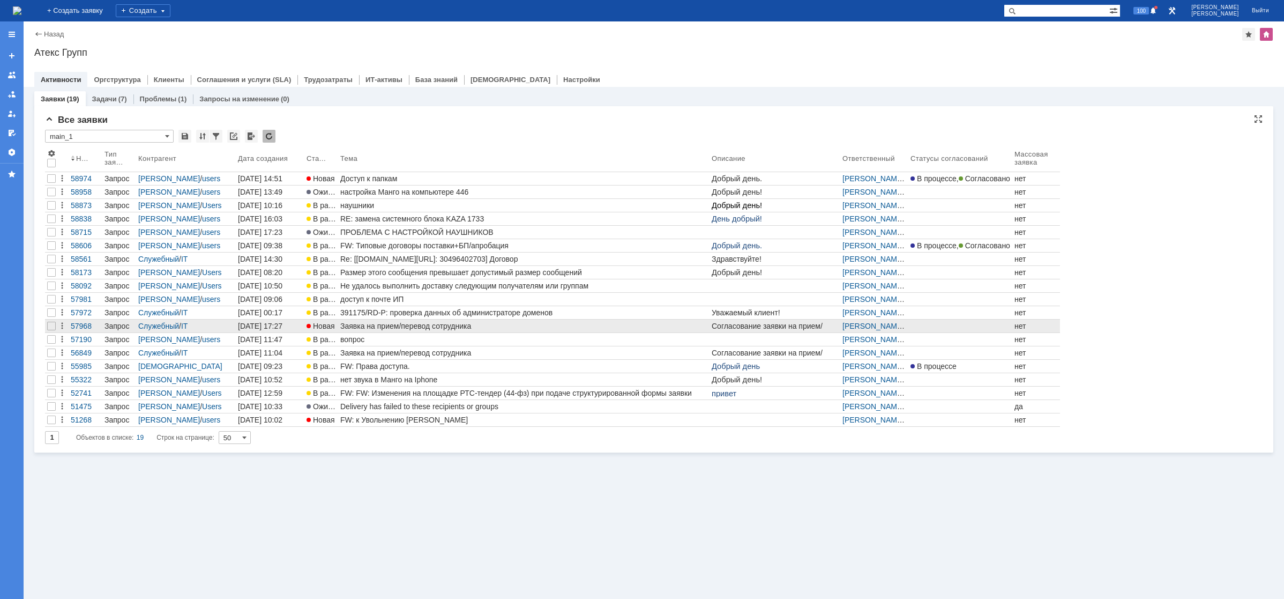
click at [372, 323] on div "Заявка на прием/перевод сотрудника" at bounding box center [523, 326] width 367 height 9
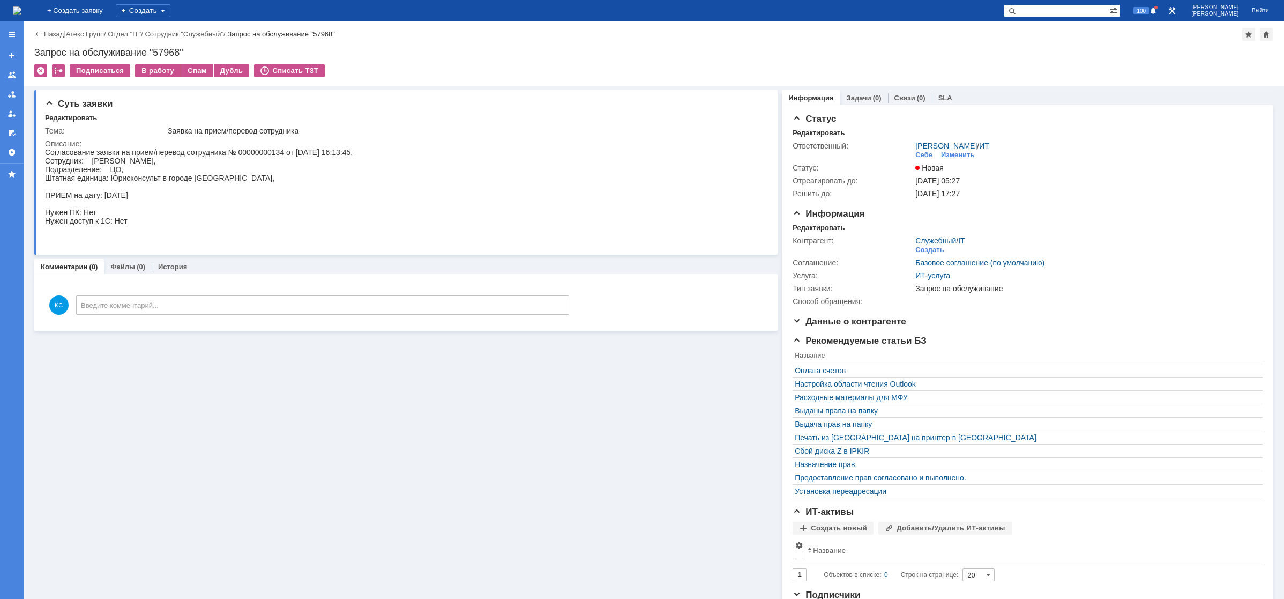
click at [21, 14] on img at bounding box center [17, 10] width 9 height 9
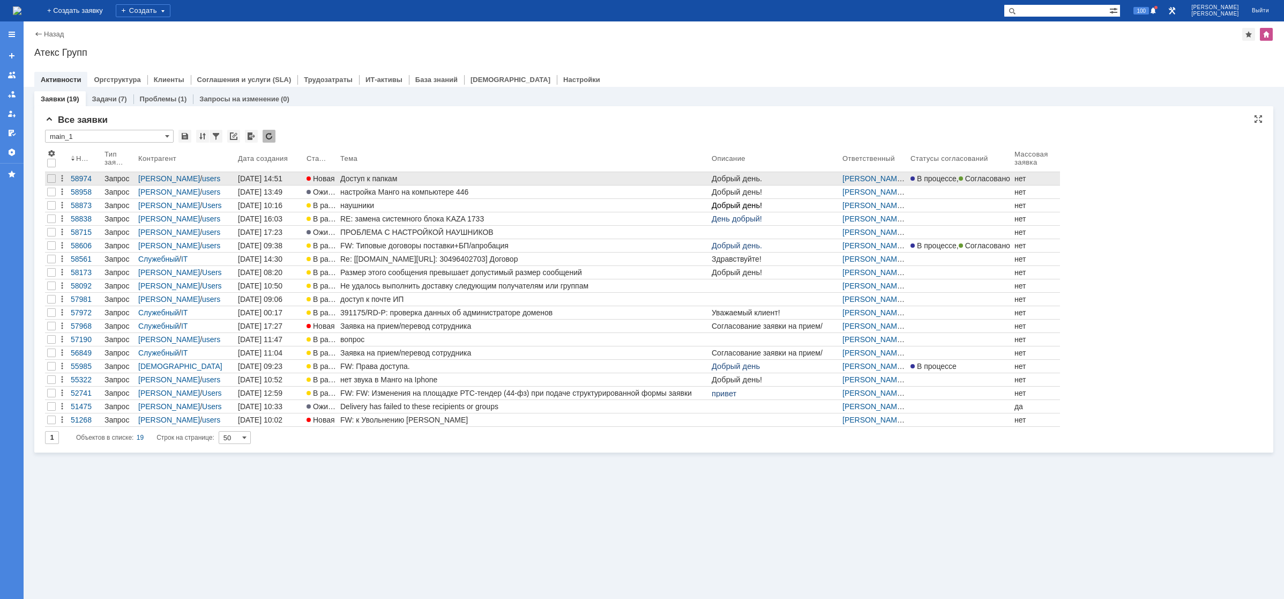
click at [370, 176] on div "Доступ к папкам" at bounding box center [523, 178] width 367 height 9
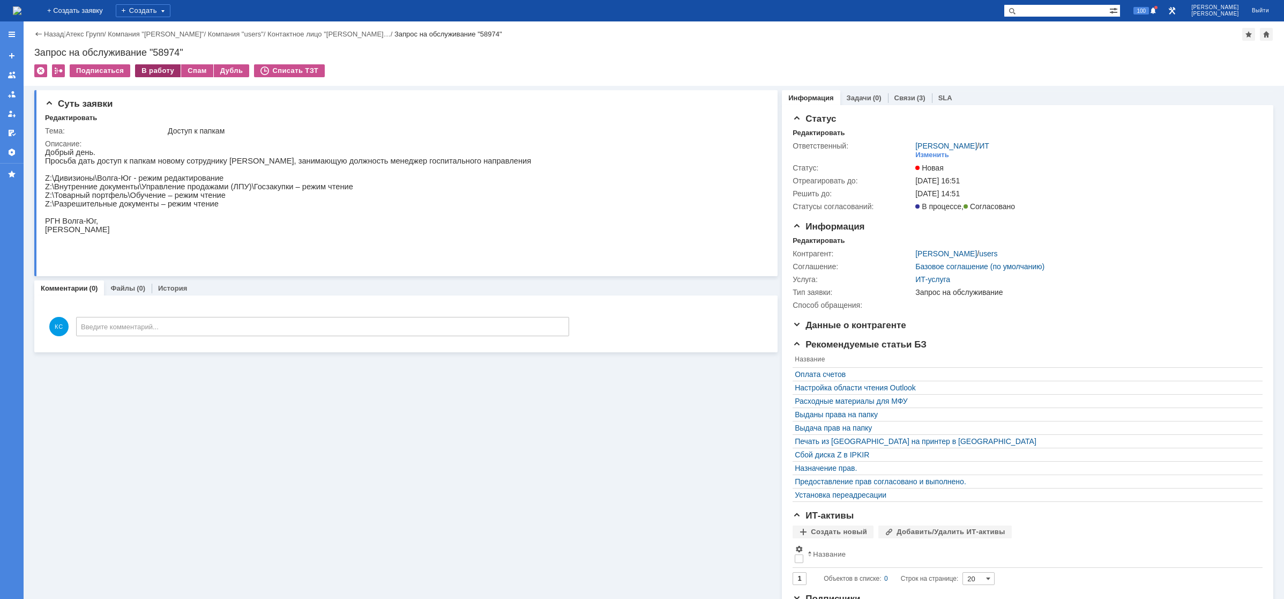
click at [163, 76] on div "В работу" at bounding box center [158, 70] width 46 height 13
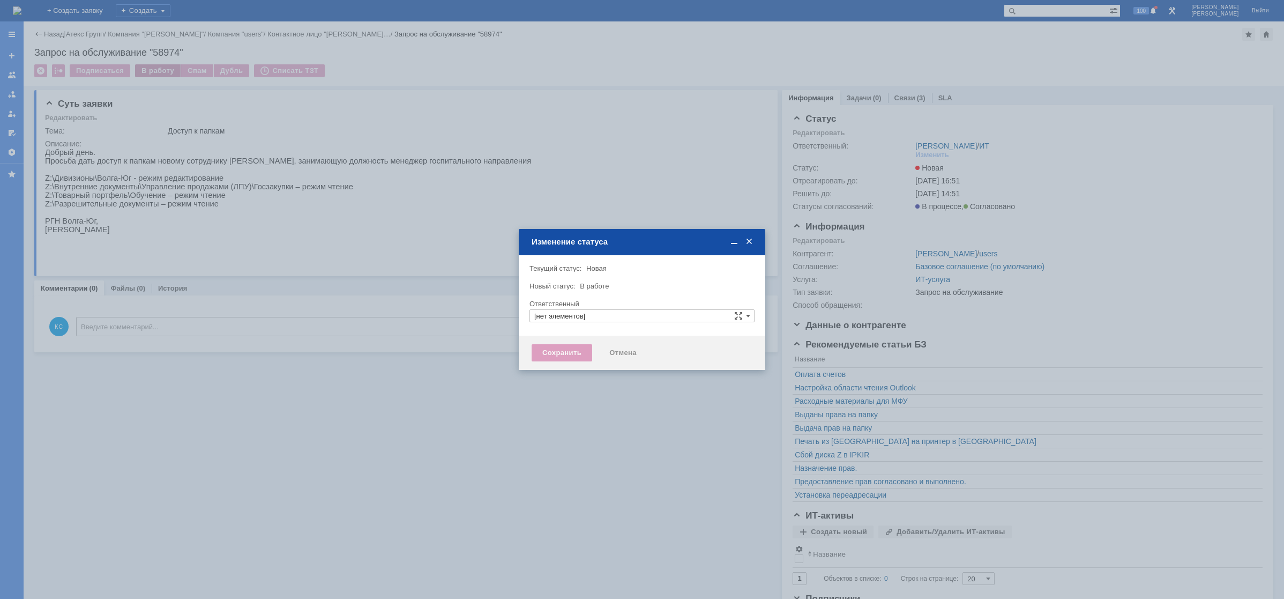
type input "[PERSON_NAME]"
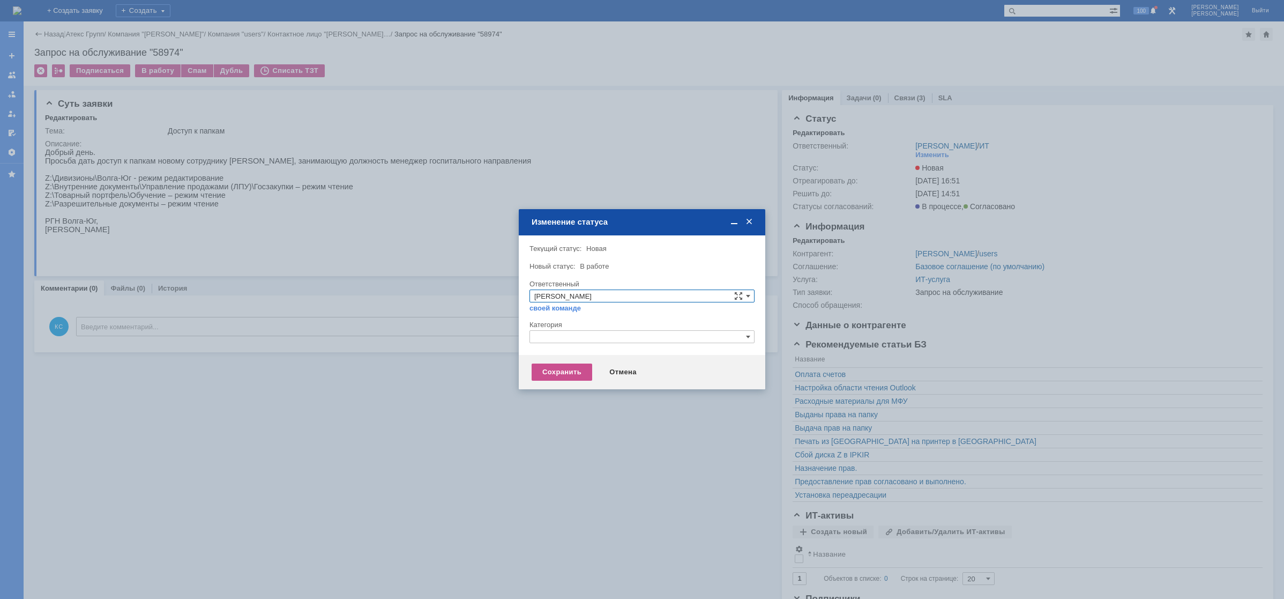
click at [548, 330] on input "text" at bounding box center [642, 336] width 225 height 13
click at [578, 398] on span "Назначение доступа (файловые ресурсы)" at bounding box center [641, 399] width 215 height 9
click at [558, 372] on div "Сохранить" at bounding box center [562, 371] width 61 height 17
type input "Назначение доступа (файловые ресурсы)"
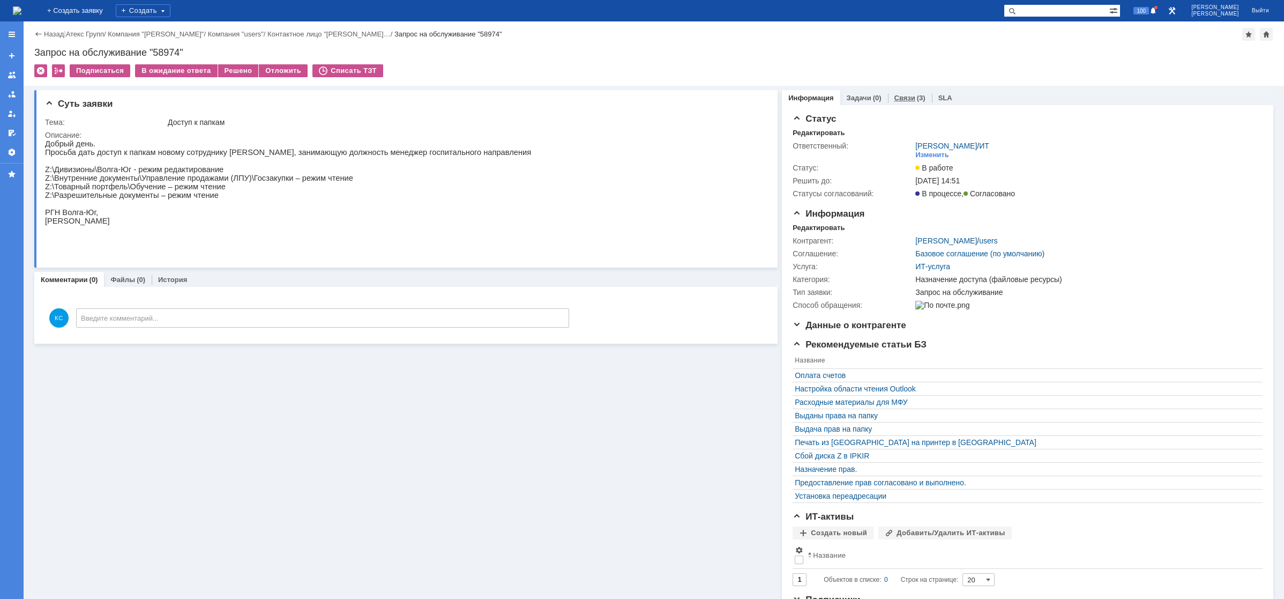
click at [903, 96] on link "Связи" at bounding box center [904, 98] width 21 height 8
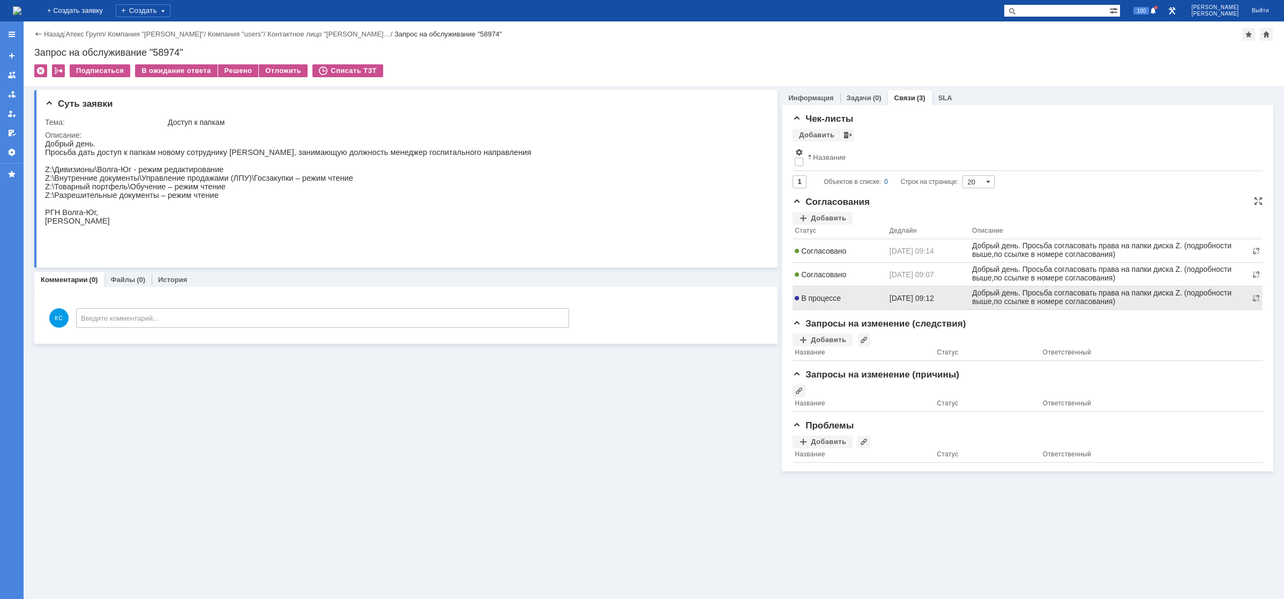
click at [896, 297] on span "[DATE] 09:12" at bounding box center [912, 298] width 44 height 9
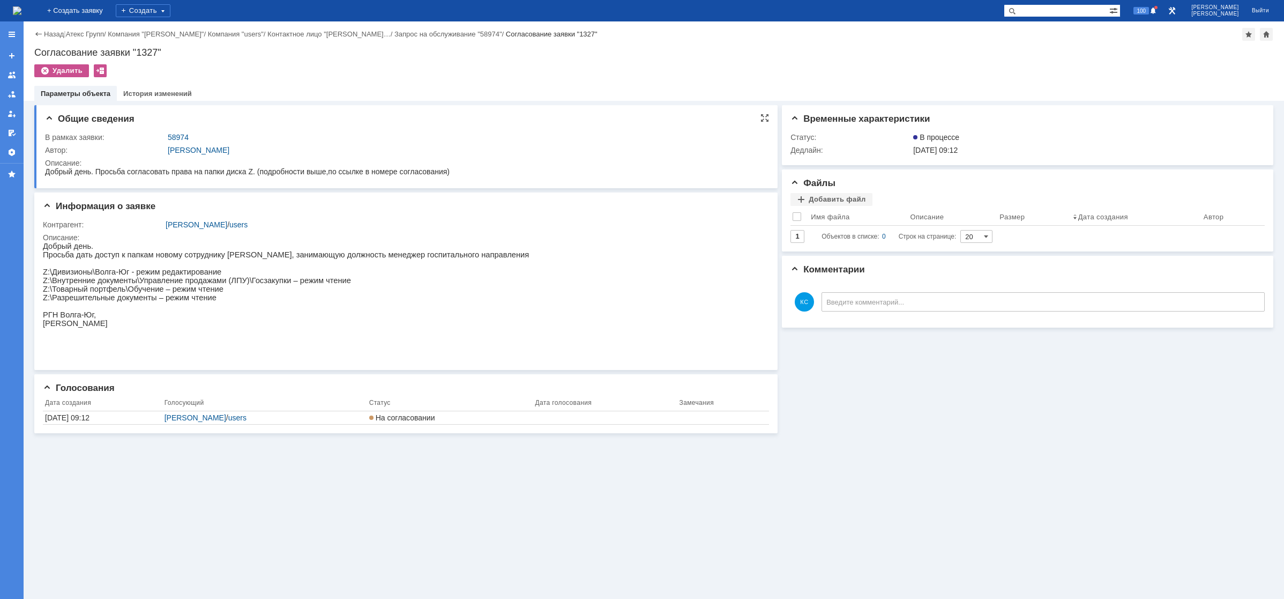
click at [78, 132] on td "В рамках заявки:" at bounding box center [105, 137] width 121 height 13
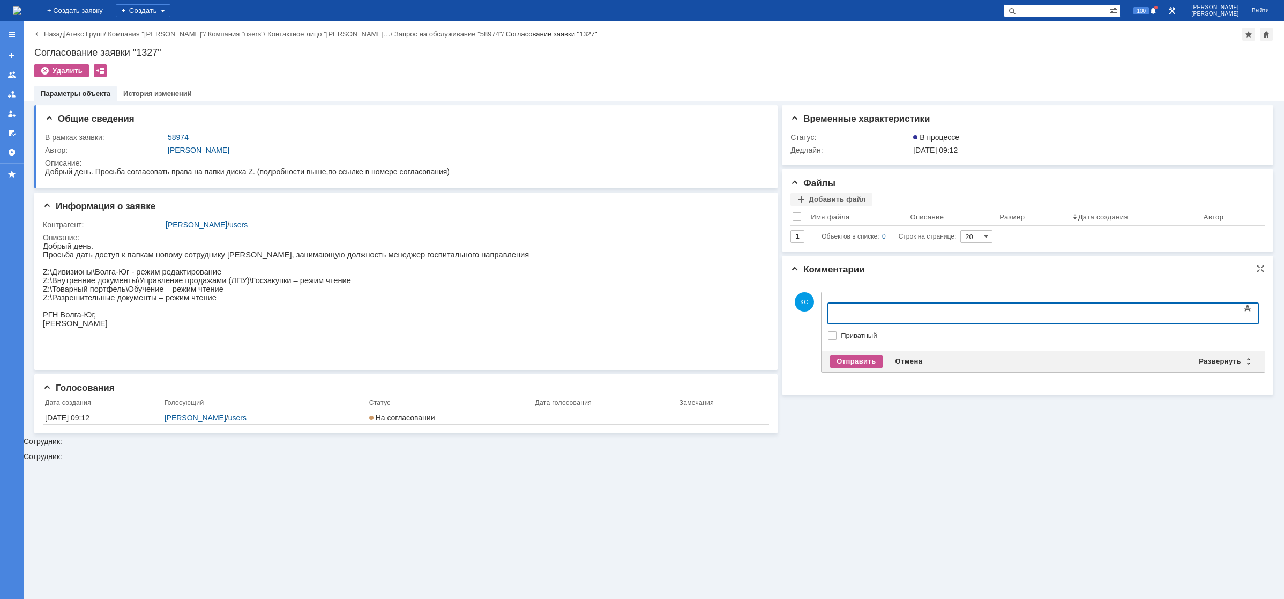
click at [857, 307] on body at bounding box center [915, 312] width 161 height 18
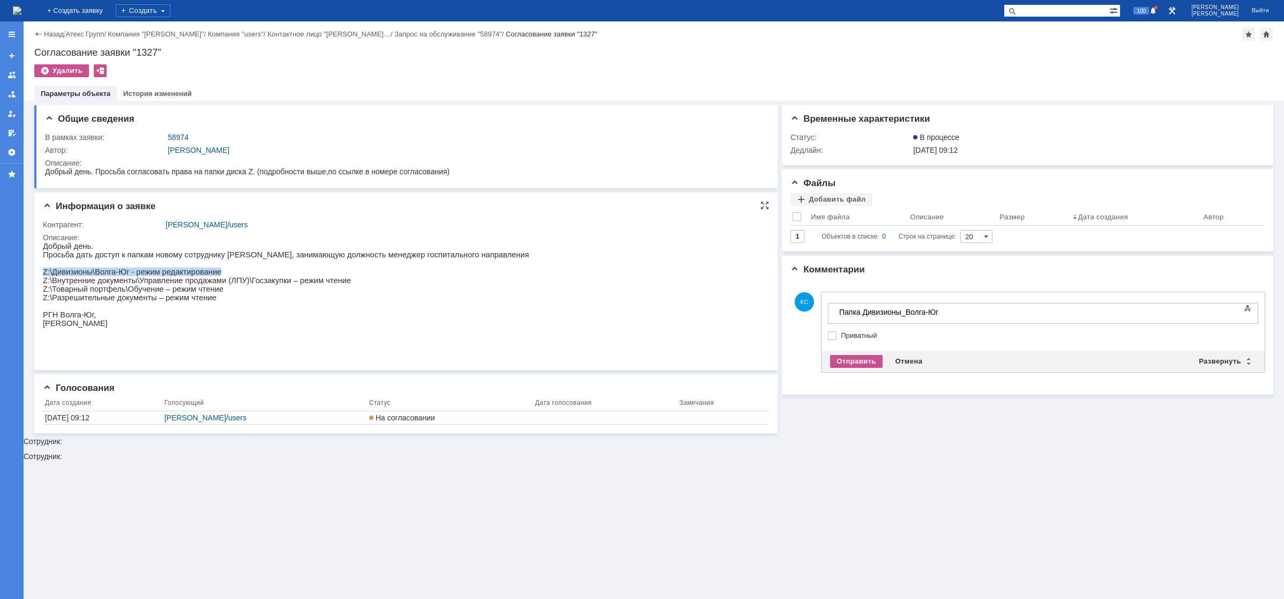
drag, startPoint x: 212, startPoint y: 276, endPoint x: 44, endPoint y: 274, distance: 167.8
click at [44, 274] on p "Z:\Дивизионы\Волга-Юг - режим редактирование" at bounding box center [286, 271] width 486 height 9
copy p "Z:\Дивизионы\Волга-Юг - режим редактирование"
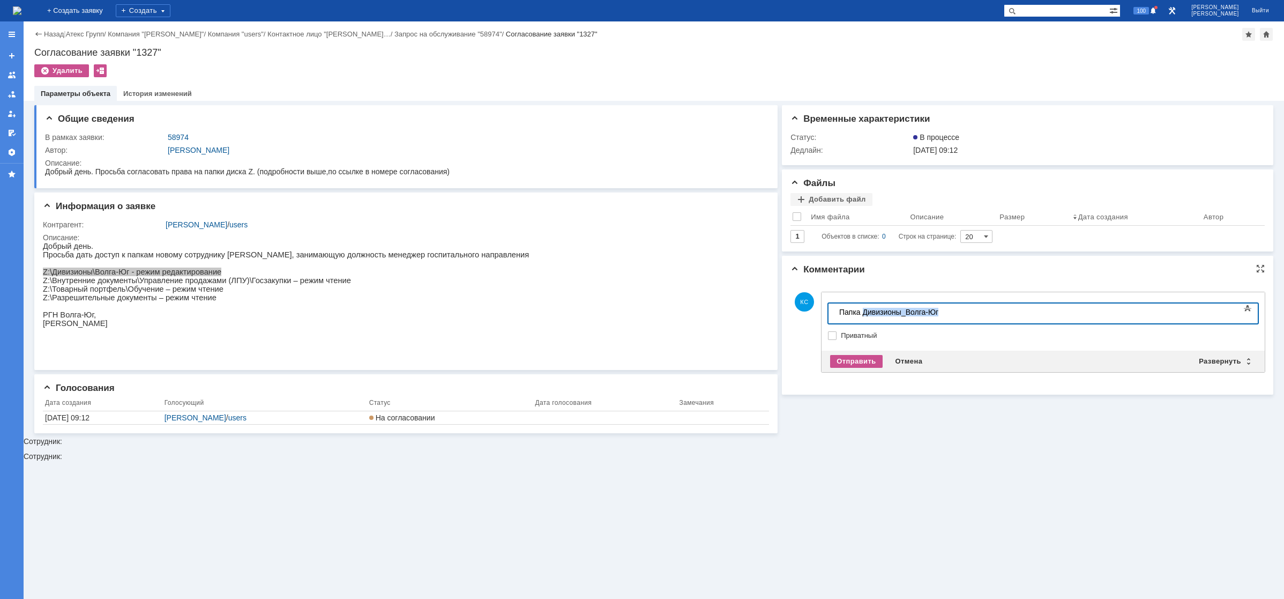
drag, startPoint x: 939, startPoint y: 314, endPoint x: 863, endPoint y: 317, distance: 76.2
click at [863, 317] on body "Папка Дивизионы_Волга-Юг" at bounding box center [915, 312] width 161 height 18
click at [864, 357] on div "Отправить" at bounding box center [856, 361] width 52 height 13
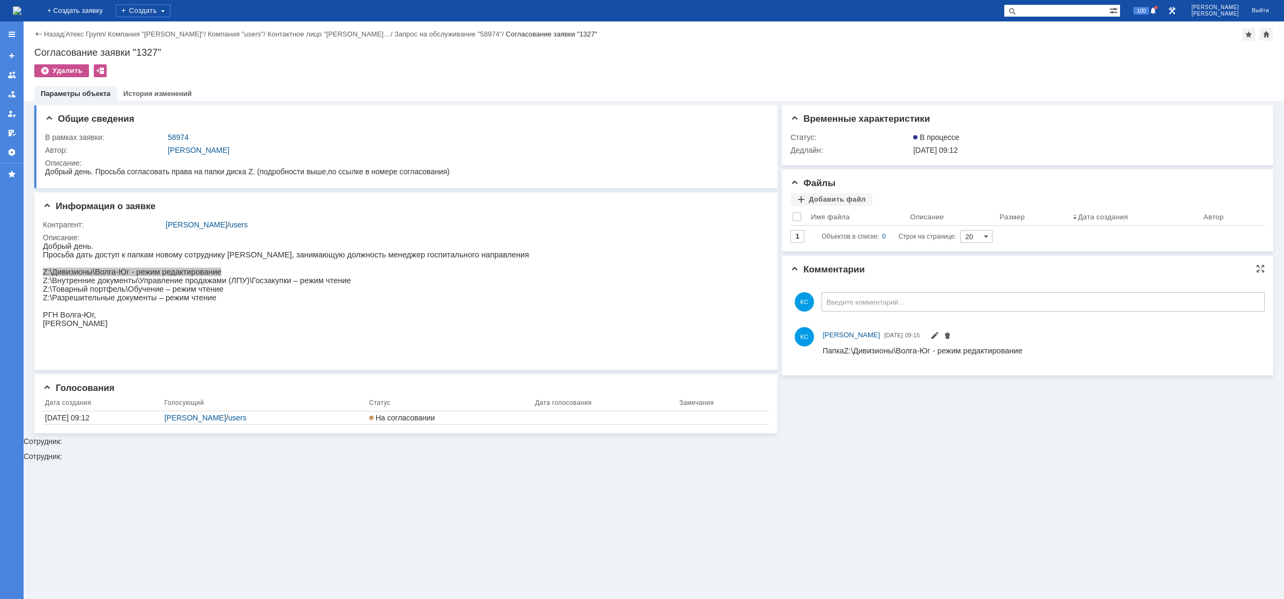
click at [21, 14] on img at bounding box center [17, 10] width 9 height 9
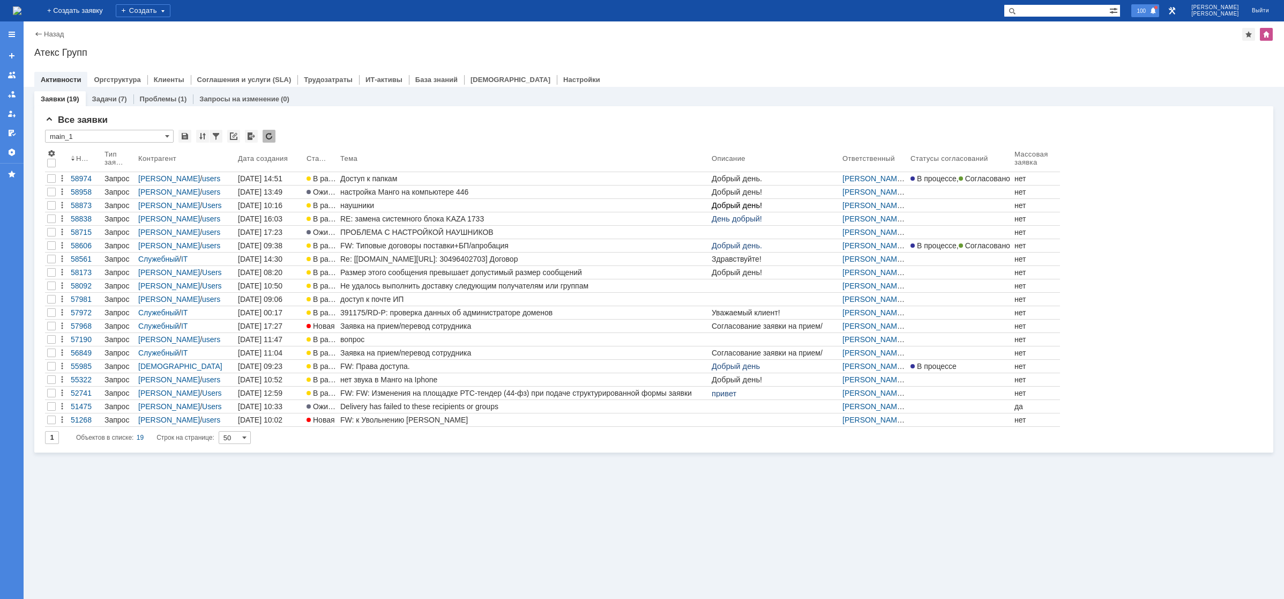
click at [1157, 10] on span at bounding box center [1154, 11] width 8 height 9
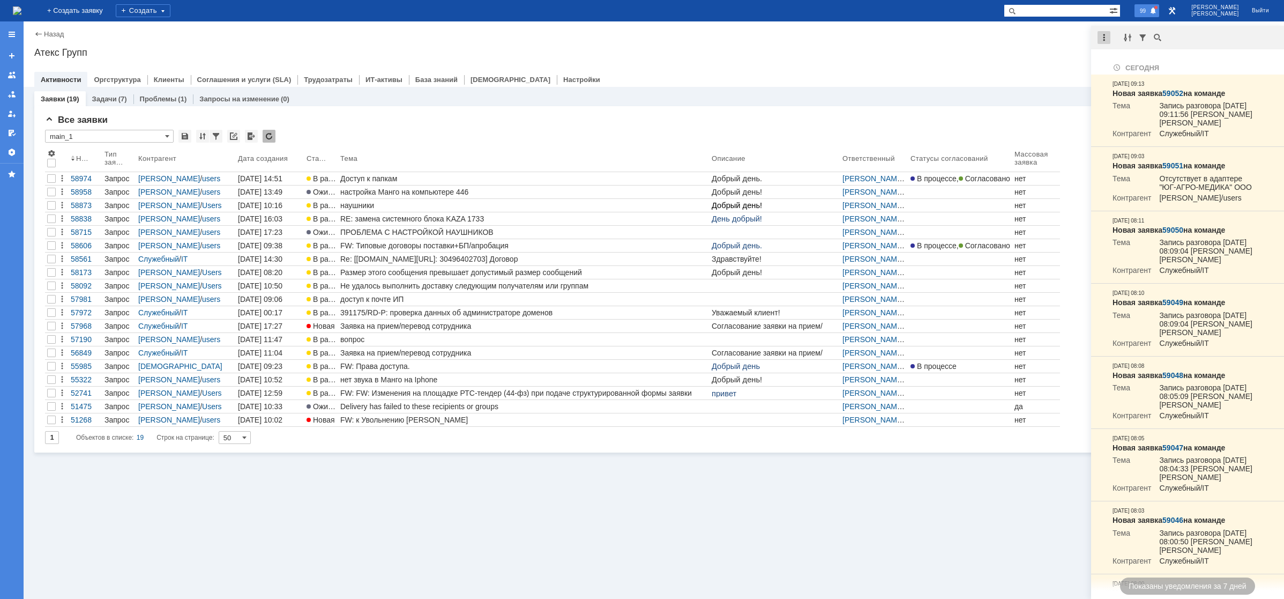
click at [1107, 40] on div at bounding box center [1104, 37] width 13 height 13
click at [1123, 63] on div "Отметить уведомления прочитанными" at bounding box center [1178, 65] width 144 height 8
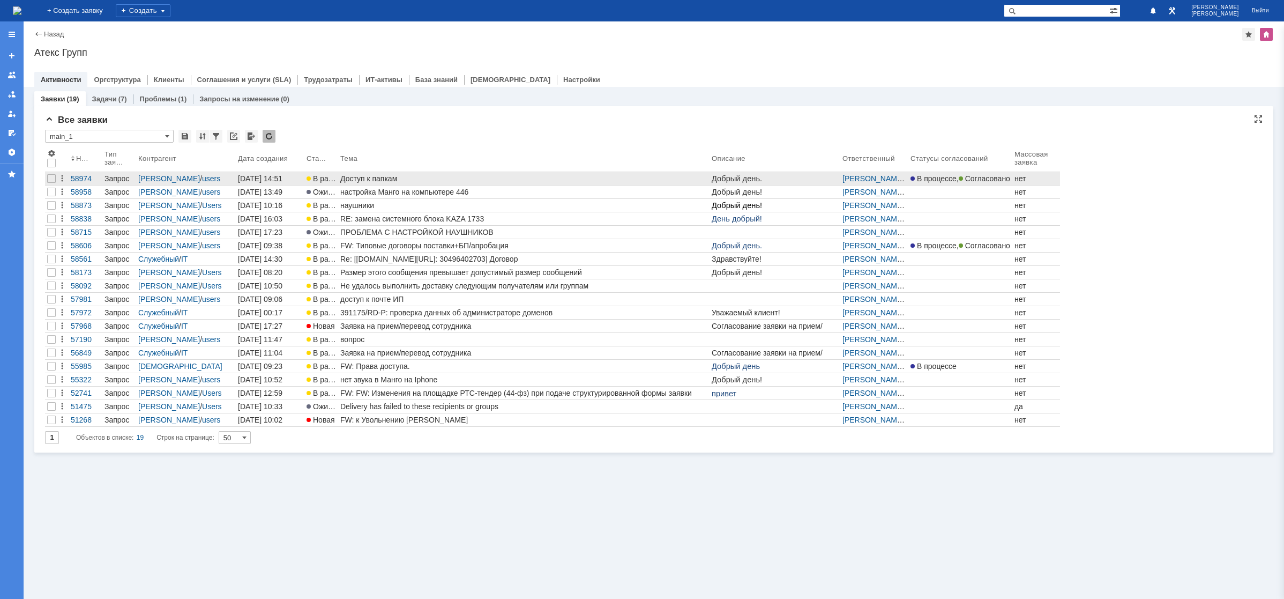
click at [447, 176] on div "Доступ к папкам" at bounding box center [523, 178] width 367 height 9
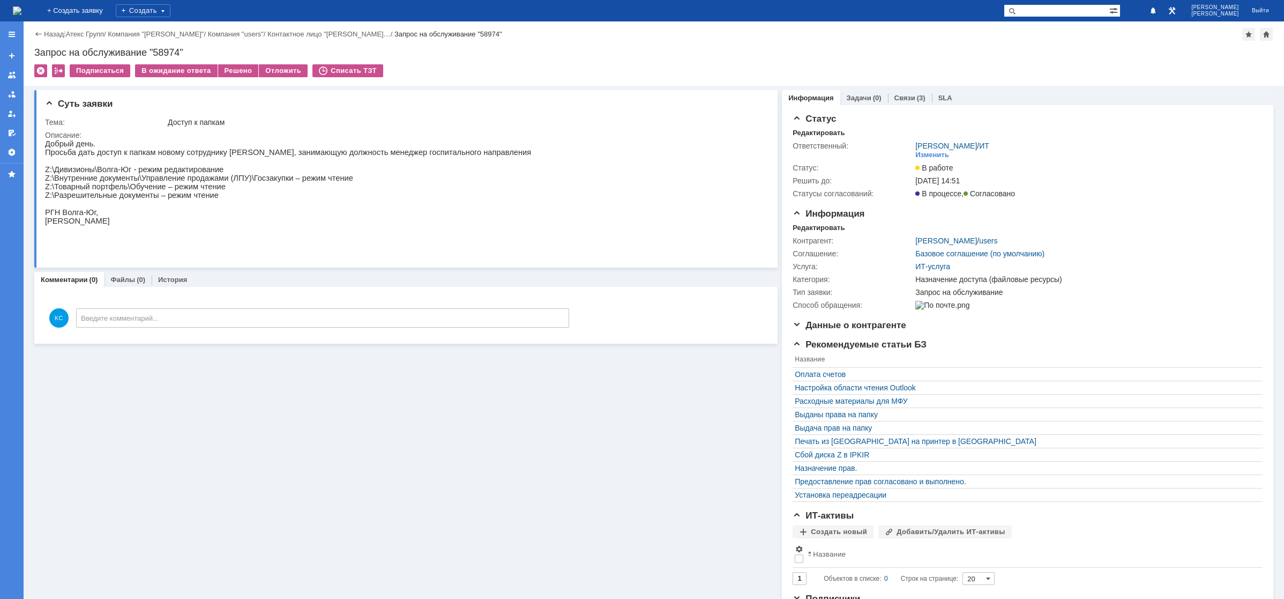
click at [21, 6] on img at bounding box center [17, 10] width 9 height 9
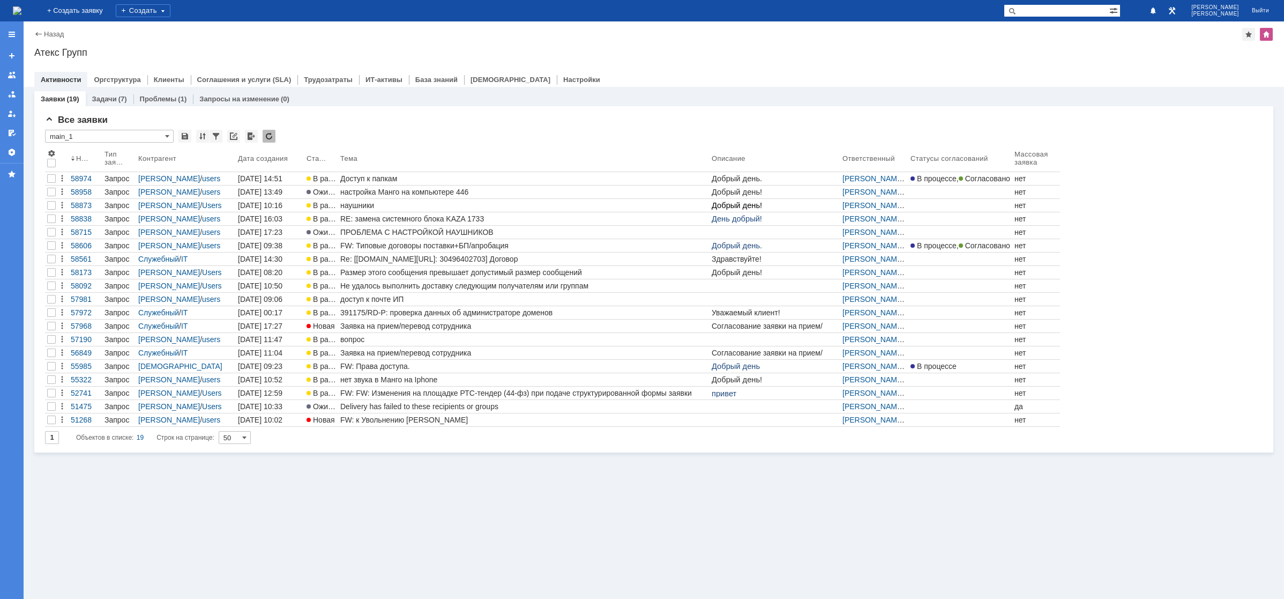
click at [21, 12] on img at bounding box center [17, 10] width 9 height 9
click at [21, 6] on img at bounding box center [17, 10] width 9 height 9
